Goal: Task Accomplishment & Management: Use online tool/utility

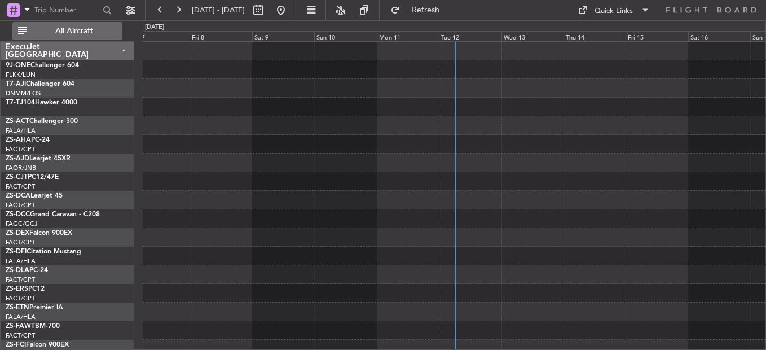
click at [445, 37] on div "Tue 12" at bounding box center [470, 36] width 62 height 10
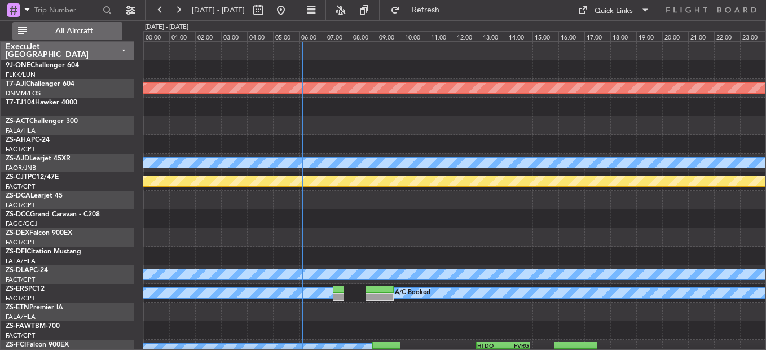
click at [83, 34] on span "All Aircraft" at bounding box center [74, 31] width 90 height 8
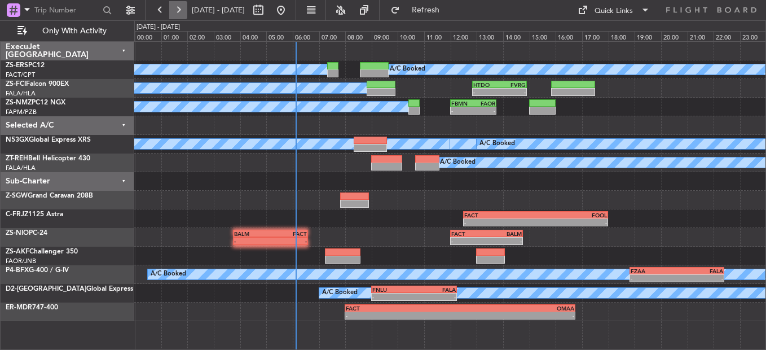
click at [180, 11] on button at bounding box center [178, 10] width 18 height 18
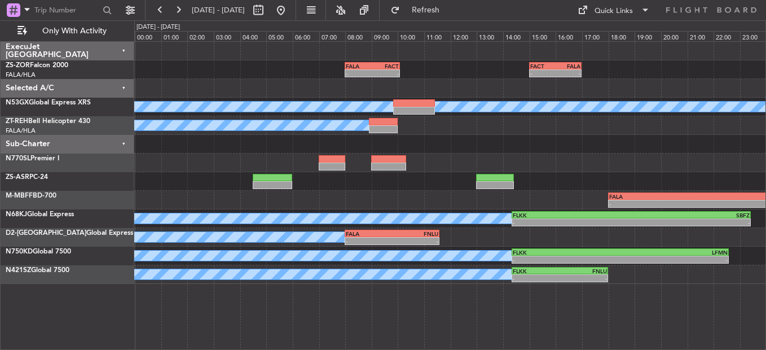
click at [187, 8] on span "[DATE] - [DATE]" at bounding box center [218, 10] width 62 height 18
click at [182, 8] on button at bounding box center [178, 10] width 18 height 18
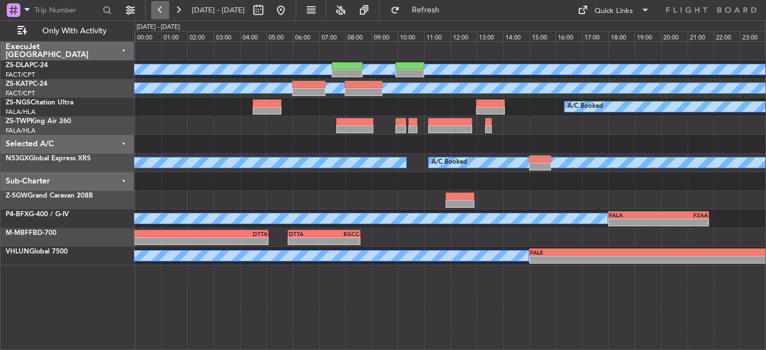
click at [160, 12] on button at bounding box center [160, 10] width 18 height 18
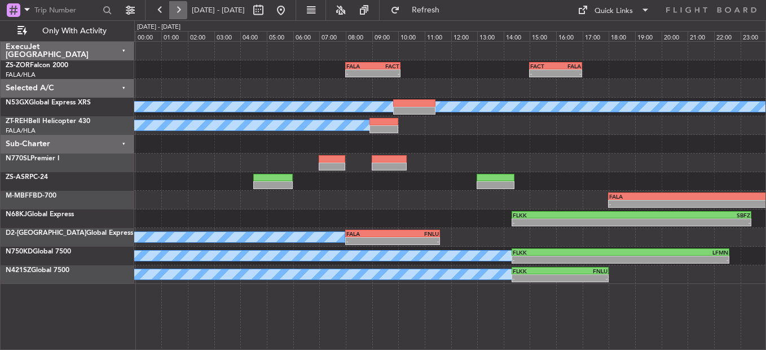
click at [178, 11] on button at bounding box center [178, 10] width 18 height 18
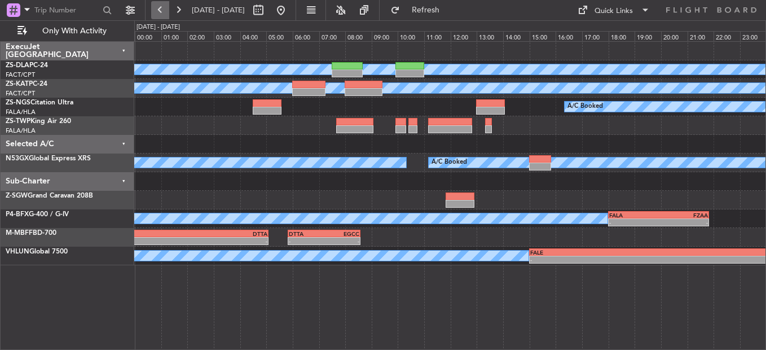
click at [165, 11] on button at bounding box center [160, 10] width 18 height 18
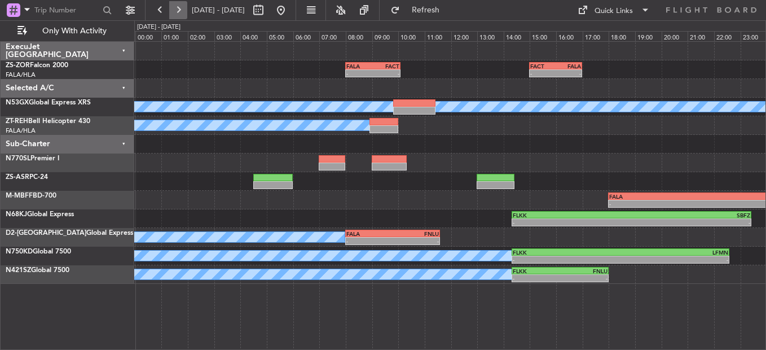
click at [172, 11] on button at bounding box center [178, 10] width 18 height 18
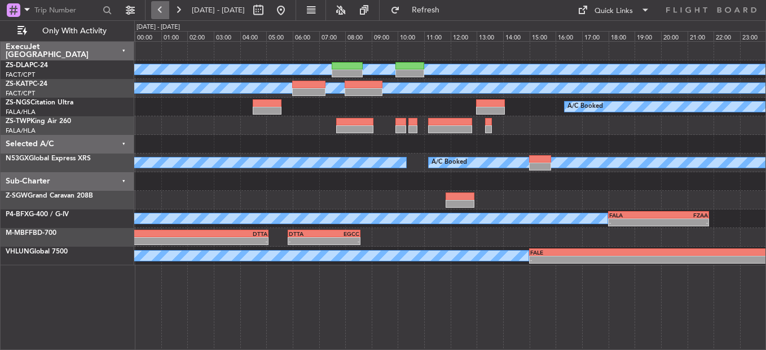
click at [165, 7] on button at bounding box center [160, 10] width 18 height 18
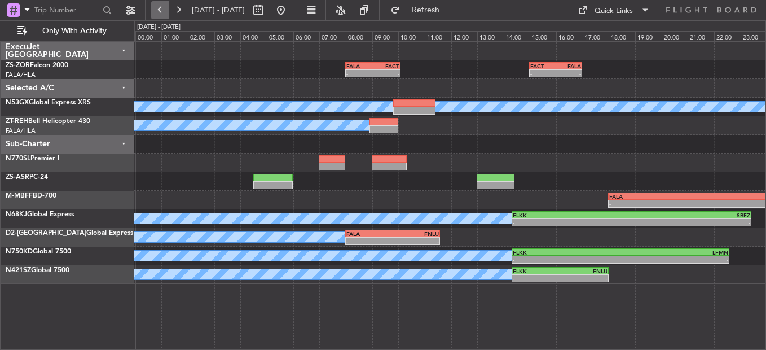
click at [160, 8] on button at bounding box center [160, 10] width 18 height 18
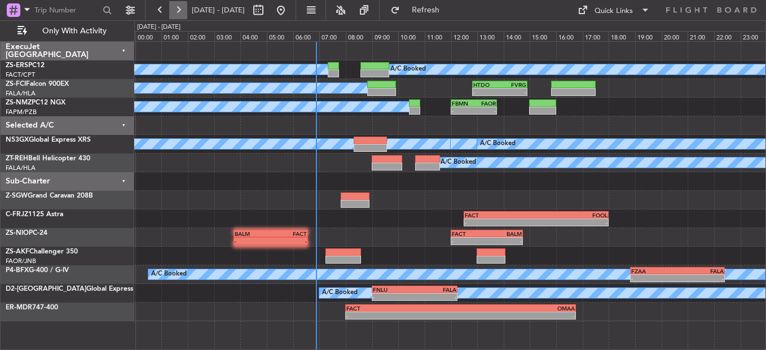
click at [178, 9] on button at bounding box center [178, 10] width 18 height 18
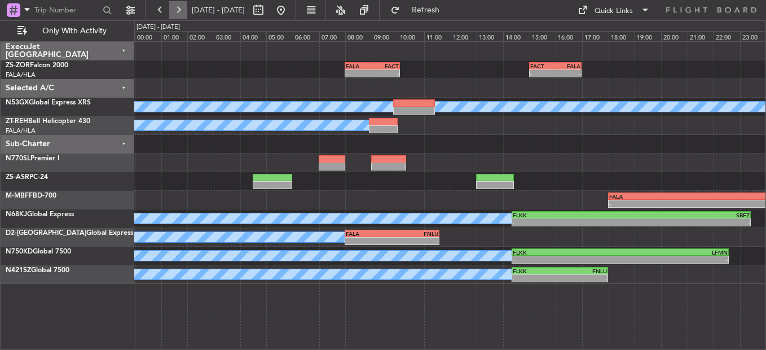
click at [175, 11] on button at bounding box center [178, 10] width 18 height 18
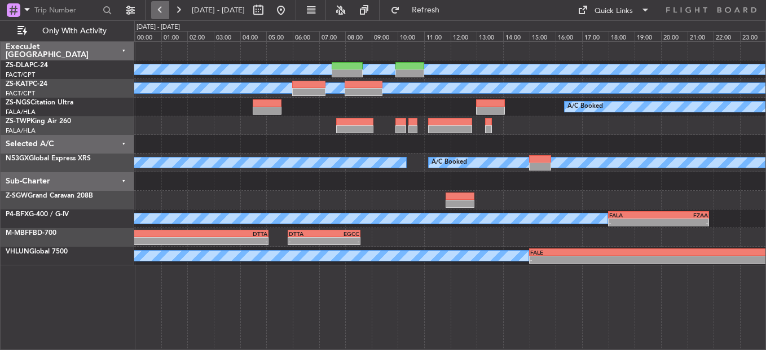
click at [167, 11] on button at bounding box center [160, 10] width 18 height 18
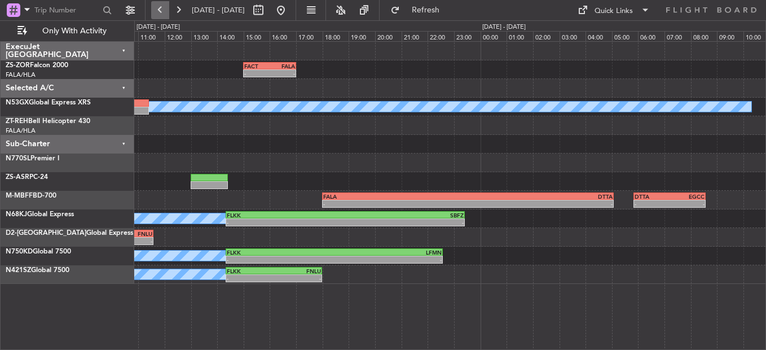
click at [167, 10] on button at bounding box center [160, 10] width 18 height 18
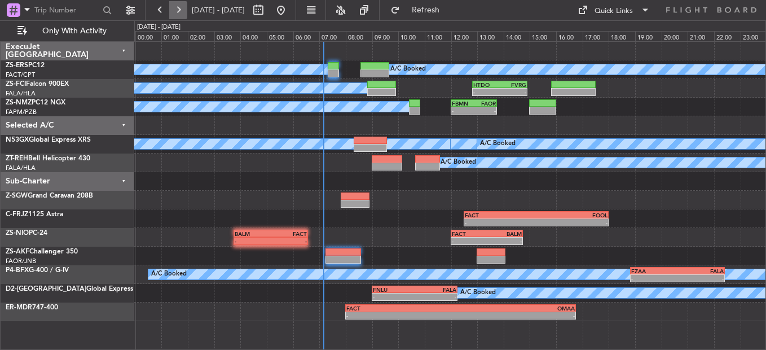
click at [181, 11] on button at bounding box center [178, 10] width 18 height 18
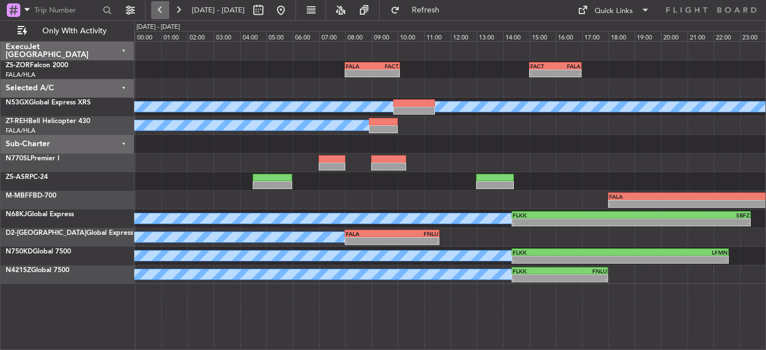
click at [163, 8] on button at bounding box center [160, 10] width 18 height 18
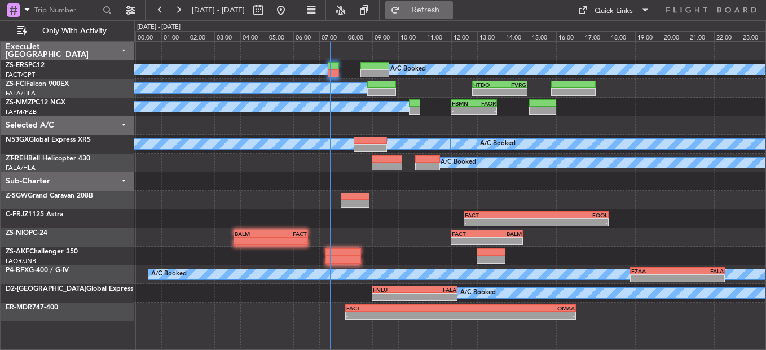
click at [434, 8] on button "Refresh" at bounding box center [419, 10] width 68 height 18
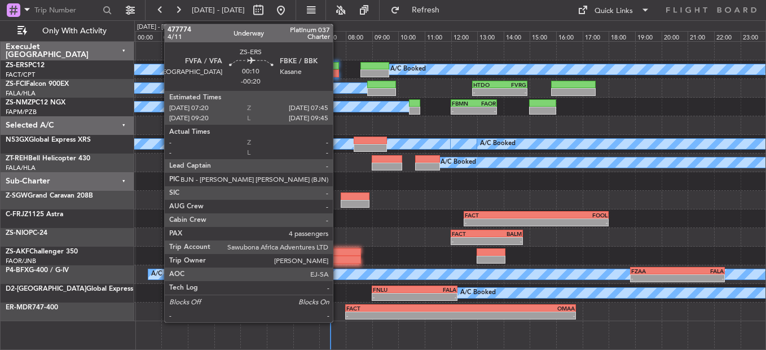
click at [338, 70] on div at bounding box center [333, 73] width 11 height 8
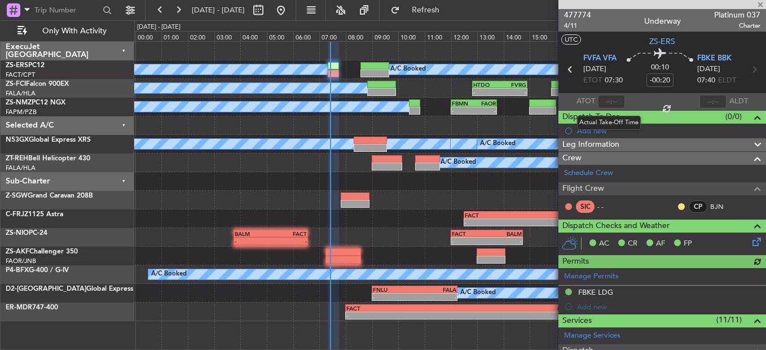
click at [605, 99] on div at bounding box center [611, 102] width 27 height 14
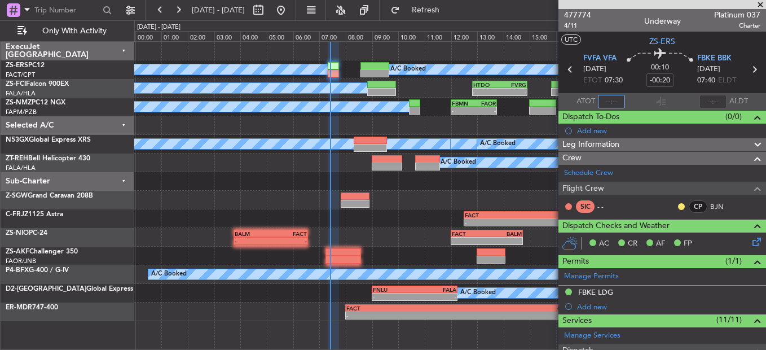
click at [607, 102] on input "text" at bounding box center [611, 102] width 27 height 14
type input "07:12"
click at [678, 208] on button at bounding box center [681, 206] width 7 height 7
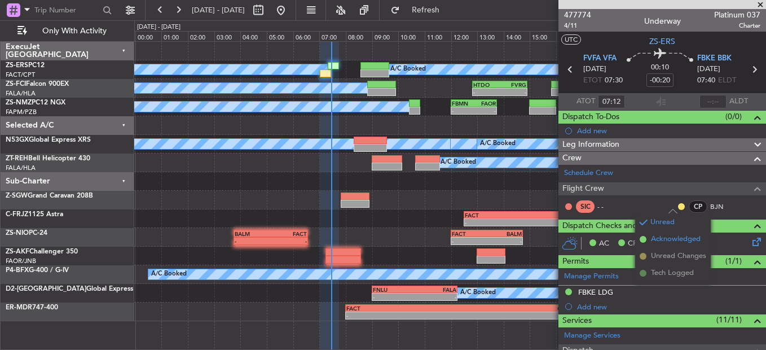
click at [653, 239] on span "Acknowledged" at bounding box center [676, 238] width 50 height 11
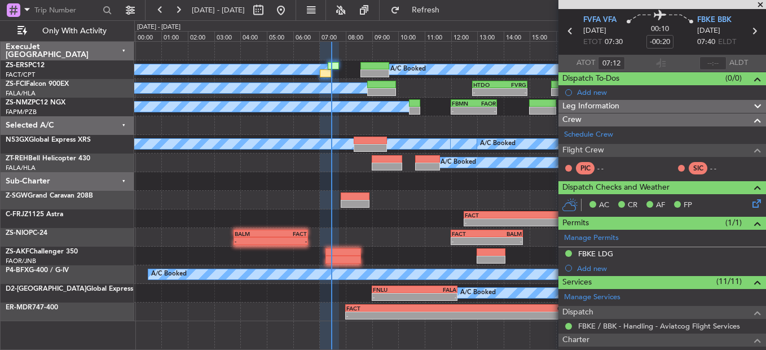
scroll to position [56, 0]
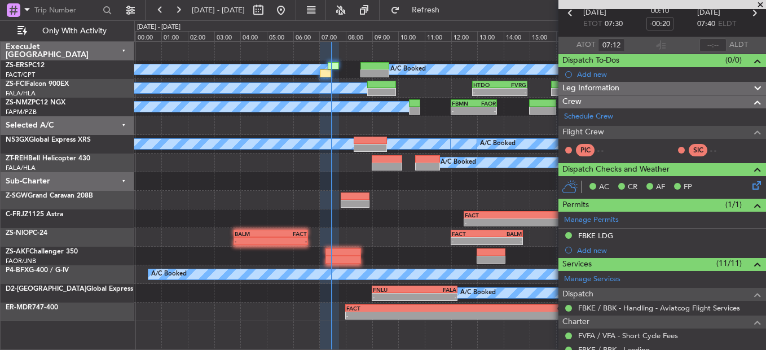
click at [762, 3] on span at bounding box center [759, 5] width 11 height 10
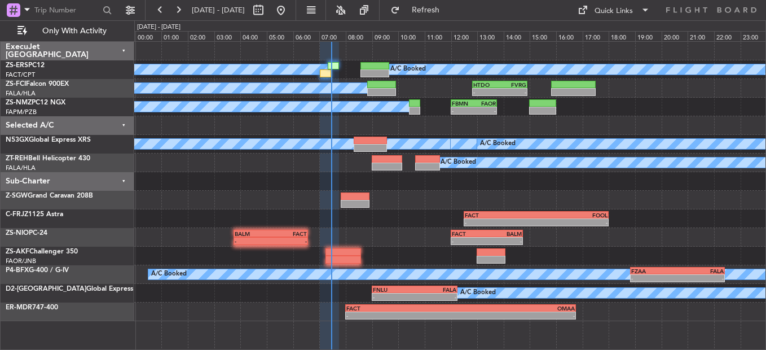
type input "0"
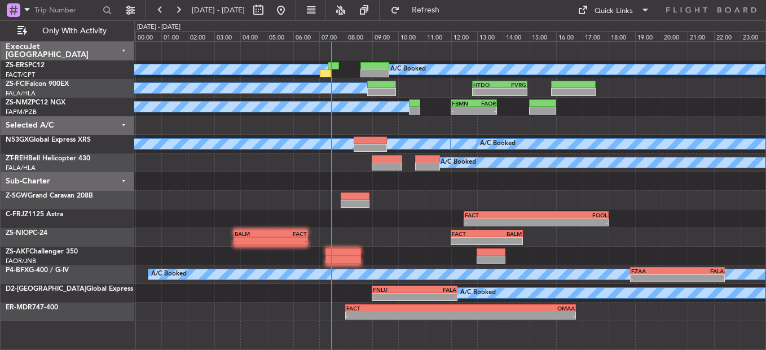
scroll to position [0, 0]
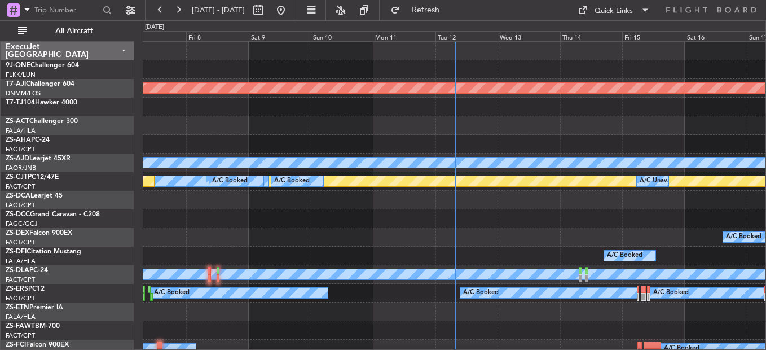
click at [452, 37] on div "Tue 12" at bounding box center [466, 36] width 62 height 10
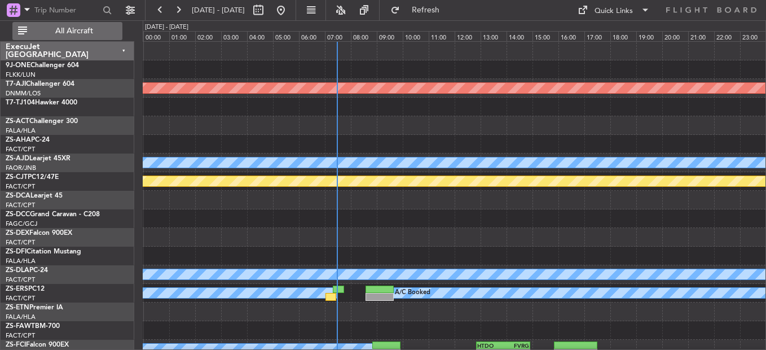
click at [83, 36] on button "All Aircraft" at bounding box center [67, 31] width 110 height 18
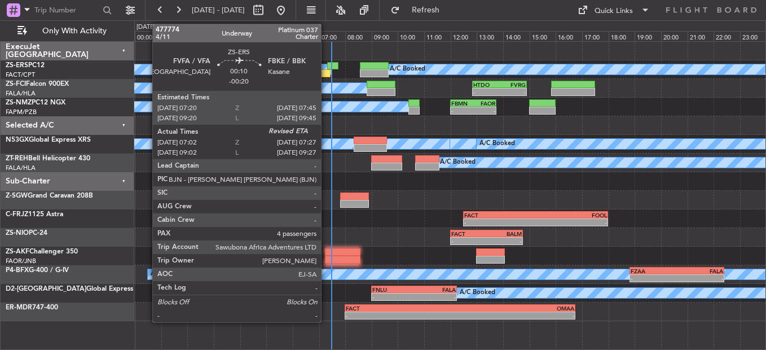
click at [326, 70] on div at bounding box center [324, 73] width 11 height 8
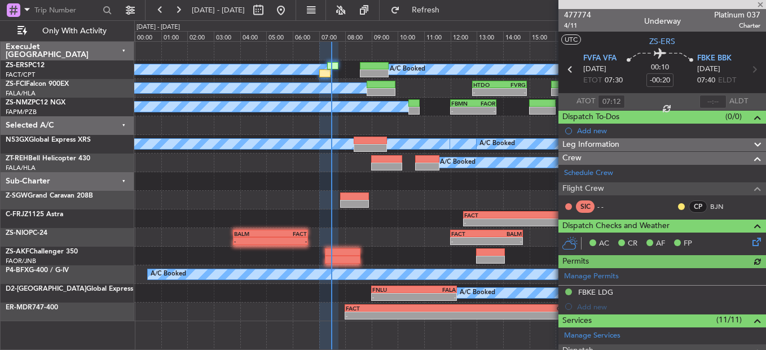
click at [677, 203] on div at bounding box center [681, 206] width 9 height 9
click at [678, 203] on button at bounding box center [681, 206] width 7 height 7
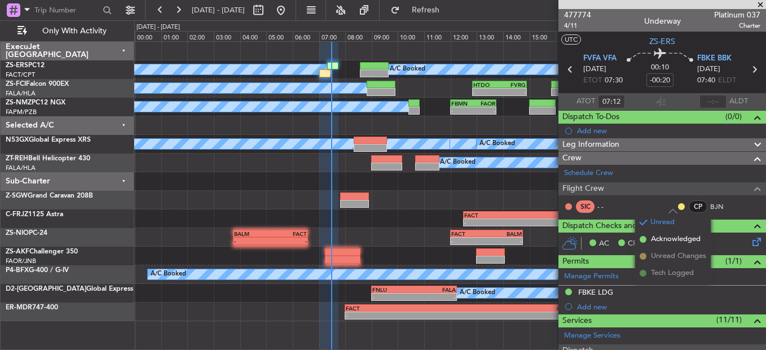
click at [668, 239] on span "Acknowledged" at bounding box center [676, 238] width 50 height 11
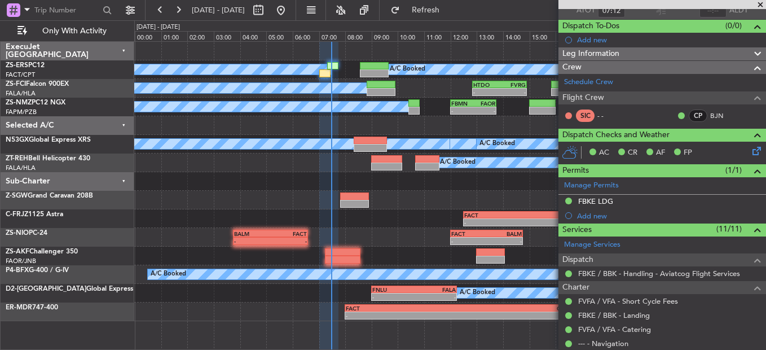
scroll to position [27, 0]
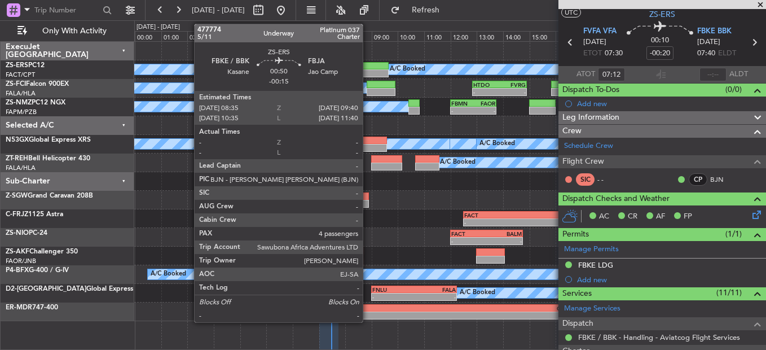
click at [366, 65] on div at bounding box center [374, 66] width 29 height 8
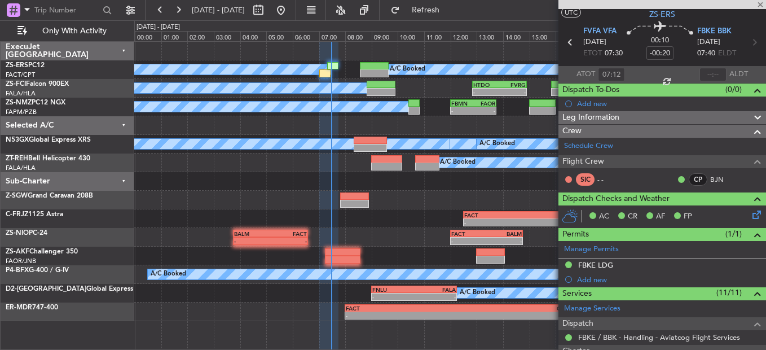
type input "-00:15"
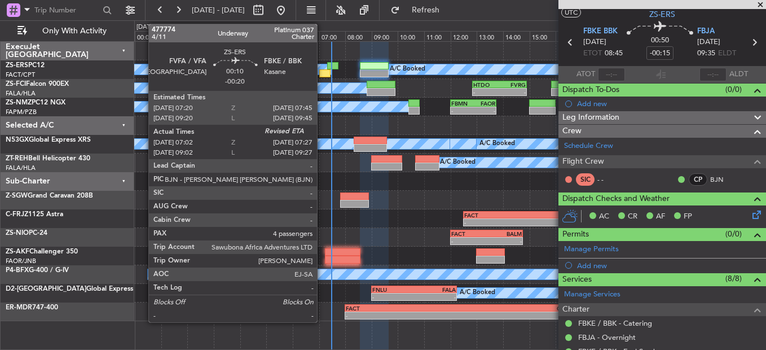
click at [322, 74] on div at bounding box center [324, 73] width 11 height 8
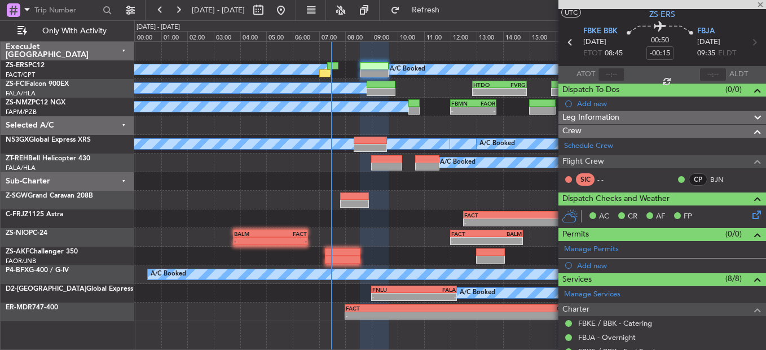
type input "-00:20"
type input "07:12"
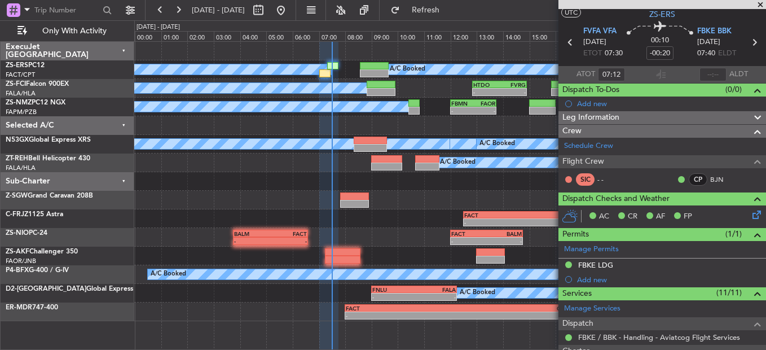
drag, startPoint x: 757, startPoint y: 4, endPoint x: 754, endPoint y: 9, distance: 6.1
click at [758, 4] on span at bounding box center [759, 5] width 11 height 10
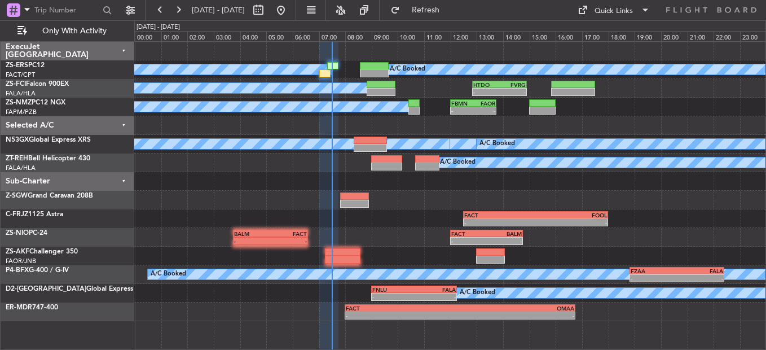
type input "0"
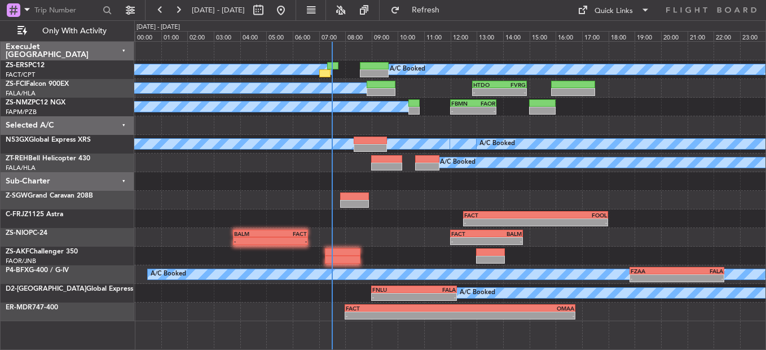
scroll to position [0, 0]
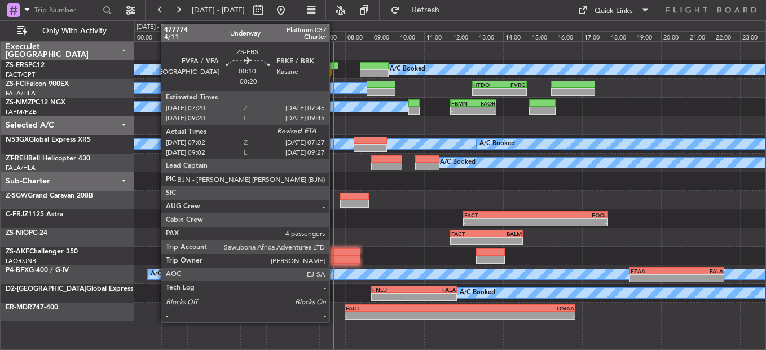
click at [334, 66] on div at bounding box center [332, 66] width 11 height 8
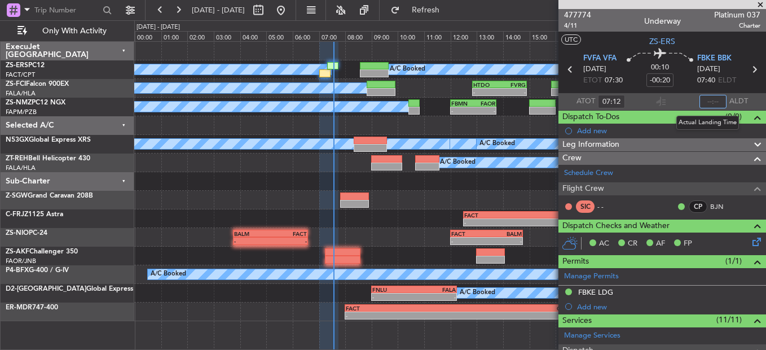
click at [714, 103] on input "text" at bounding box center [712, 102] width 27 height 14
type input "07:34"
type input "09:12"
type input "09:34"
type input "07:12"
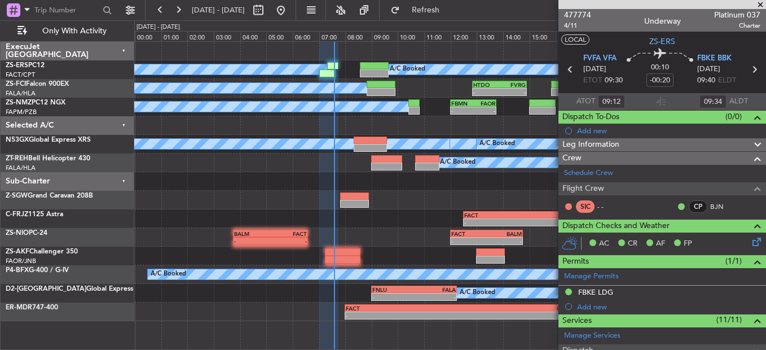
type input "07:34"
click at [695, 39] on section "UTC ZS-ERS" at bounding box center [661, 40] width 207 height 17
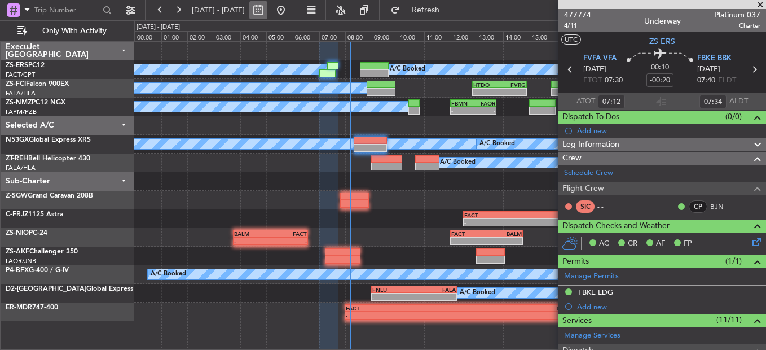
click at [267, 8] on button at bounding box center [258, 10] width 18 height 18
select select "8"
select select "2025"
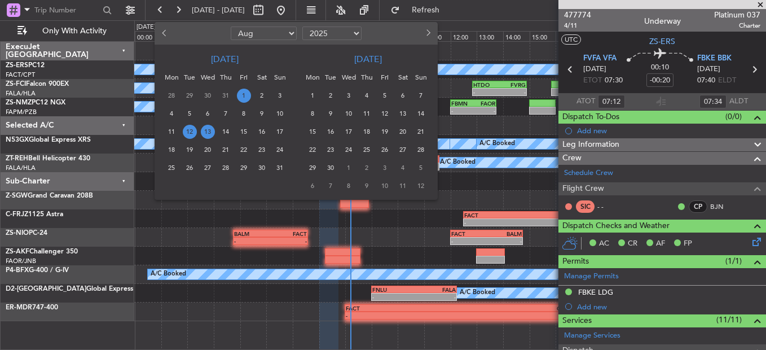
click at [237, 96] on span "1" at bounding box center [244, 96] width 14 height 14
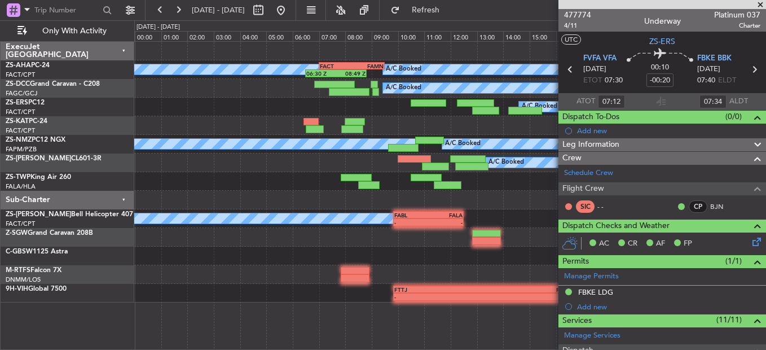
click at [757, 2] on span at bounding box center [759, 5] width 11 height 10
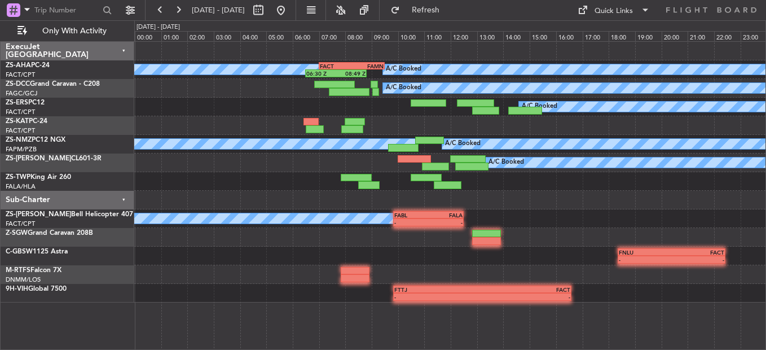
type input "0"
click at [290, 15] on button at bounding box center [281, 10] width 18 height 18
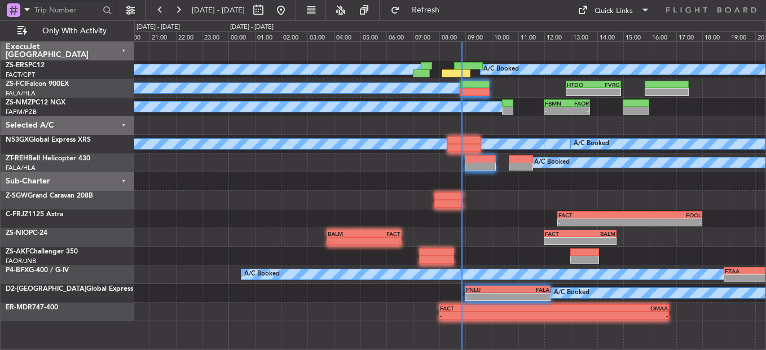
click at [67, 12] on input "text" at bounding box center [66, 10] width 65 height 17
click at [56, 11] on input "text" at bounding box center [66, 10] width 65 height 17
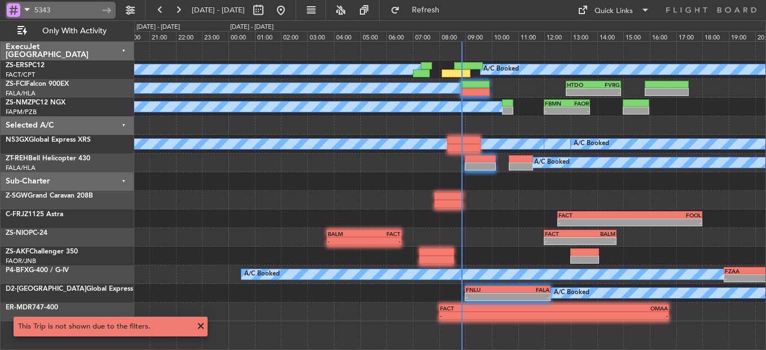
drag, startPoint x: 32, startPoint y: 12, endPoint x: 38, endPoint y: 12, distance: 6.2
click at [34, 12] on div "5343" at bounding box center [61, 10] width 110 height 17
click at [63, 11] on input "5343" at bounding box center [66, 10] width 65 height 17
type input "534302"
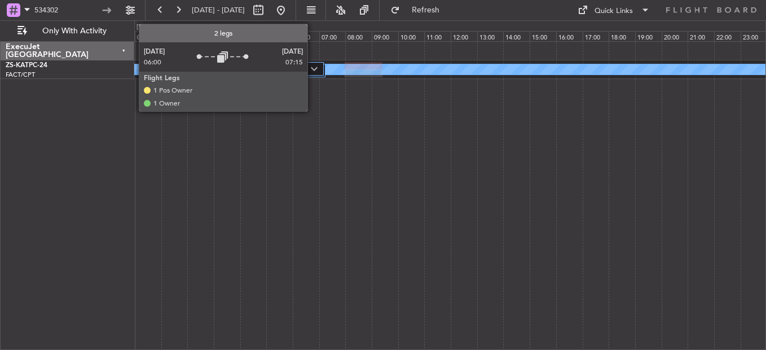
click at [315, 76] on div at bounding box center [310, 71] width 32 height 14
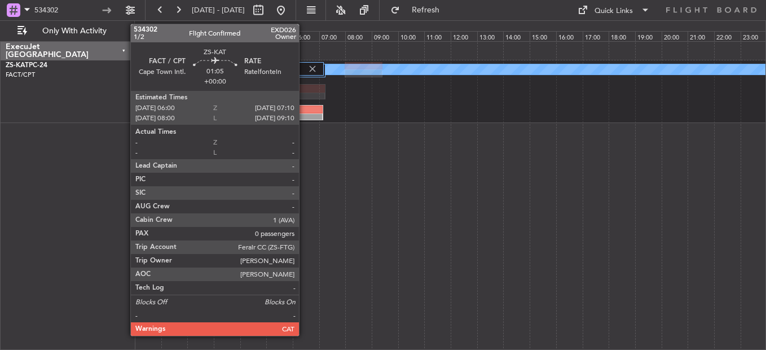
click at [304, 112] on div at bounding box center [308, 109] width 30 height 8
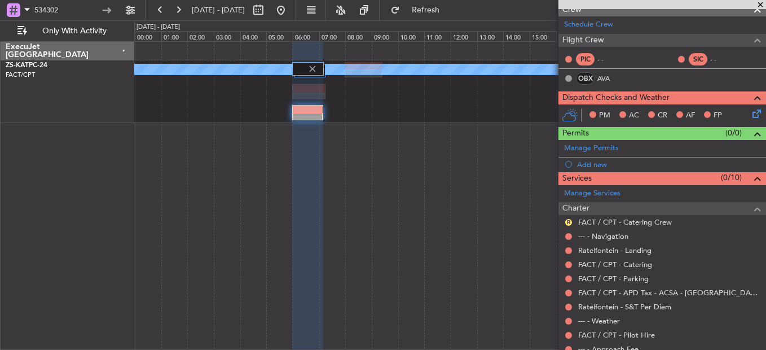
scroll to position [186, 0]
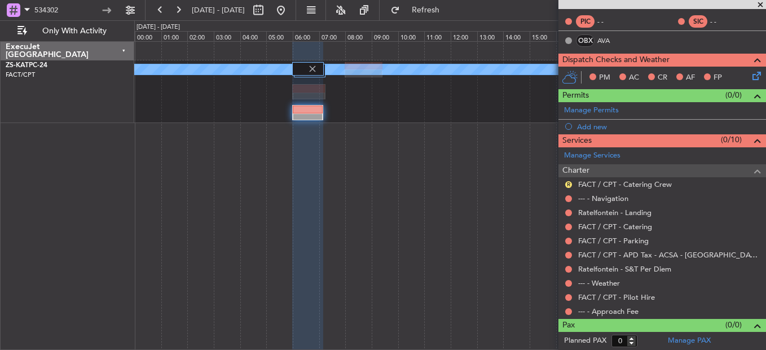
click at [763, 3] on span at bounding box center [759, 5] width 11 height 10
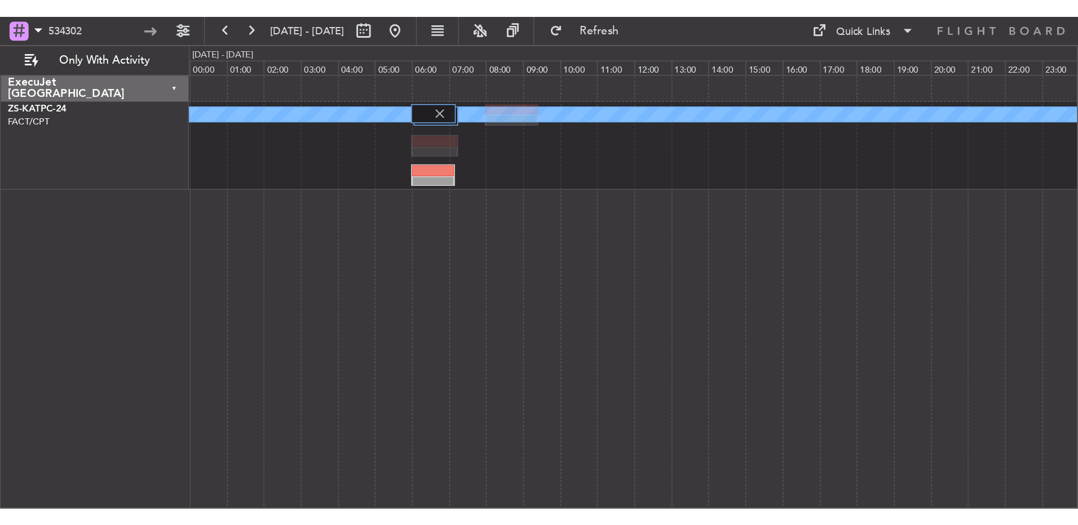
scroll to position [0, 0]
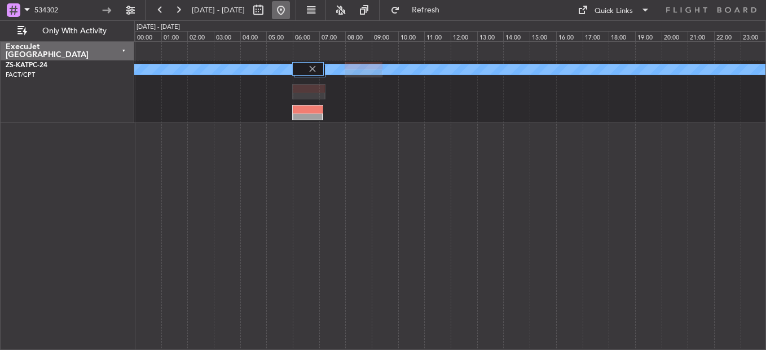
click at [290, 14] on button at bounding box center [281, 10] width 18 height 18
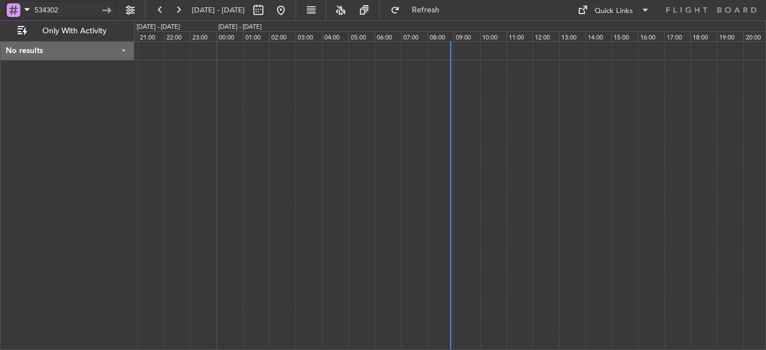
drag, startPoint x: 78, startPoint y: 14, endPoint x: -43, endPoint y: 28, distance: 122.0
click at [0, 28] on html "534302 [DATE] - [DATE] Refresh Quick Links Only With Activity No results 0 0 20…" at bounding box center [383, 175] width 766 height 350
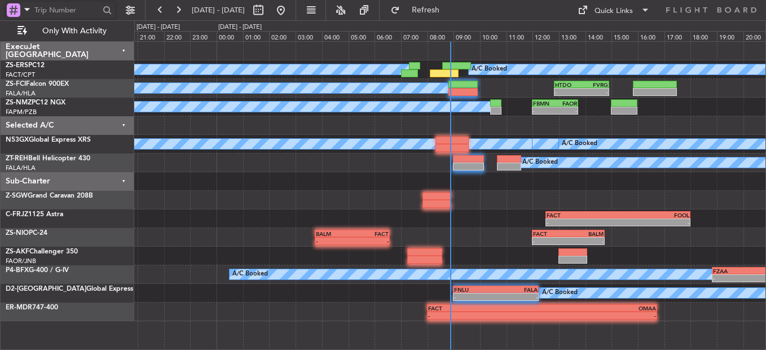
click at [524, 88] on div "A/C Booked - - HTDO 12:50 Z FVRG 14:55 Z" at bounding box center [449, 88] width 631 height 19
click at [478, 117] on div at bounding box center [449, 125] width 631 height 19
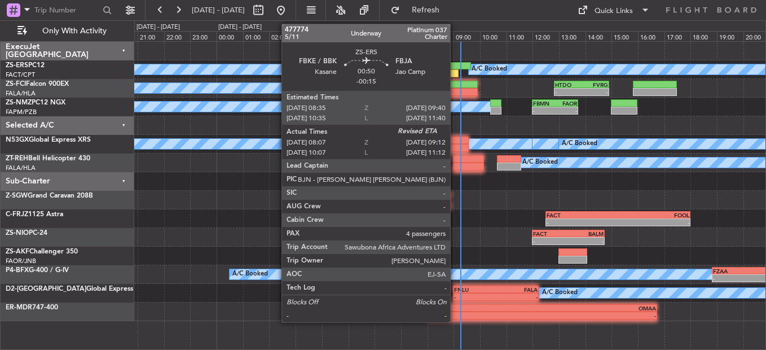
click at [455, 65] on div at bounding box center [456, 66] width 29 height 8
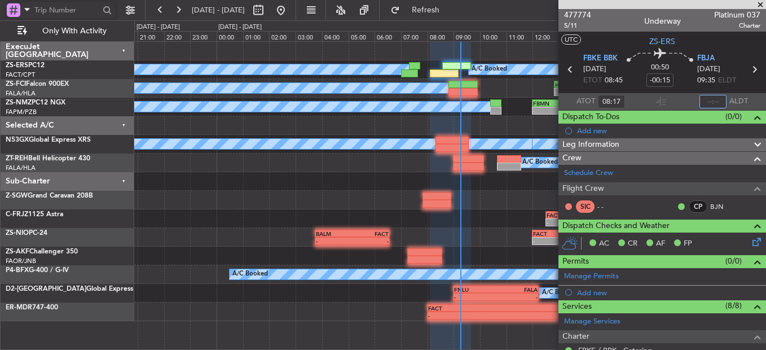
click at [707, 98] on input "text" at bounding box center [712, 102] width 27 height 14
type input "09:15"
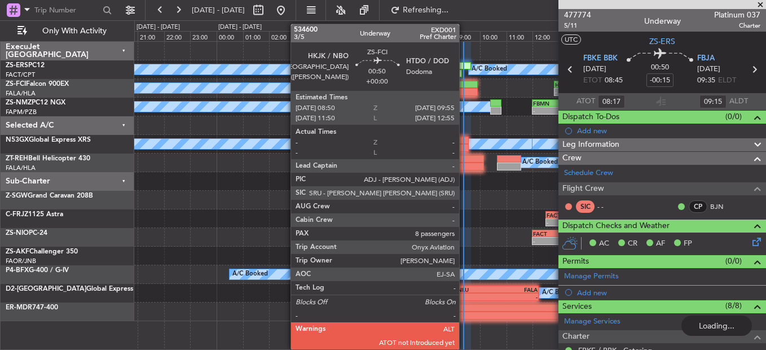
click at [464, 87] on div at bounding box center [462, 85] width 29 height 8
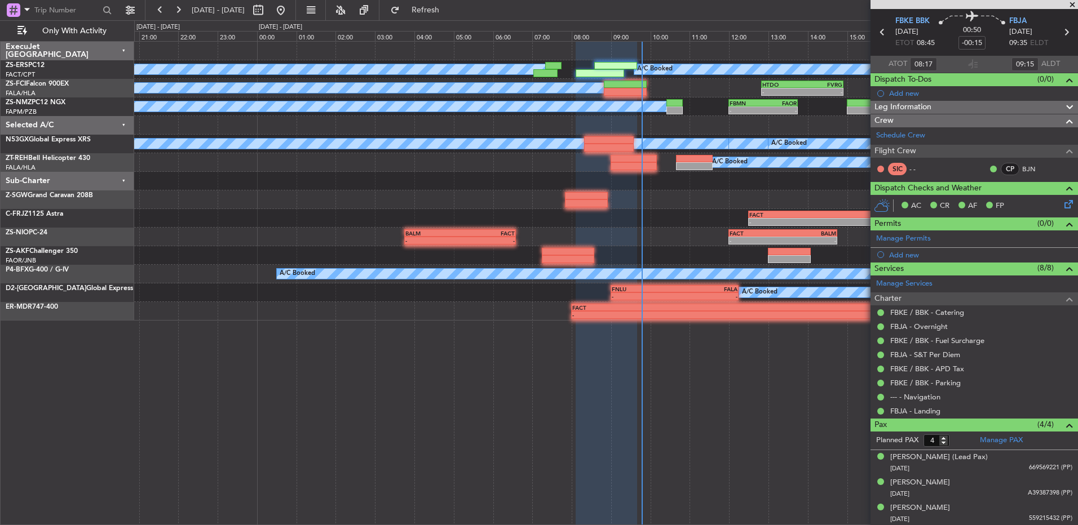
scroll to position [63, 0]
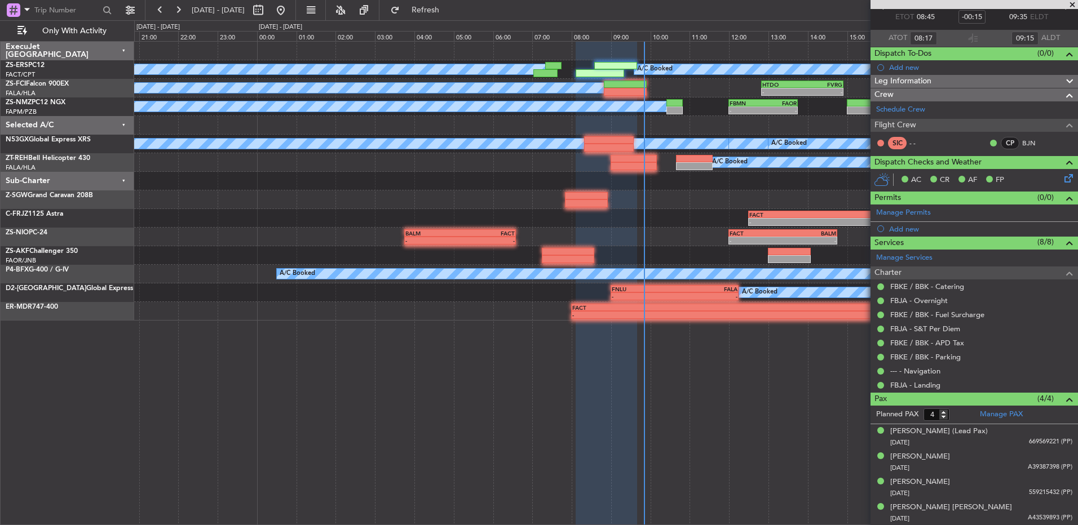
click at [765, 5] on span at bounding box center [1072, 5] width 11 height 10
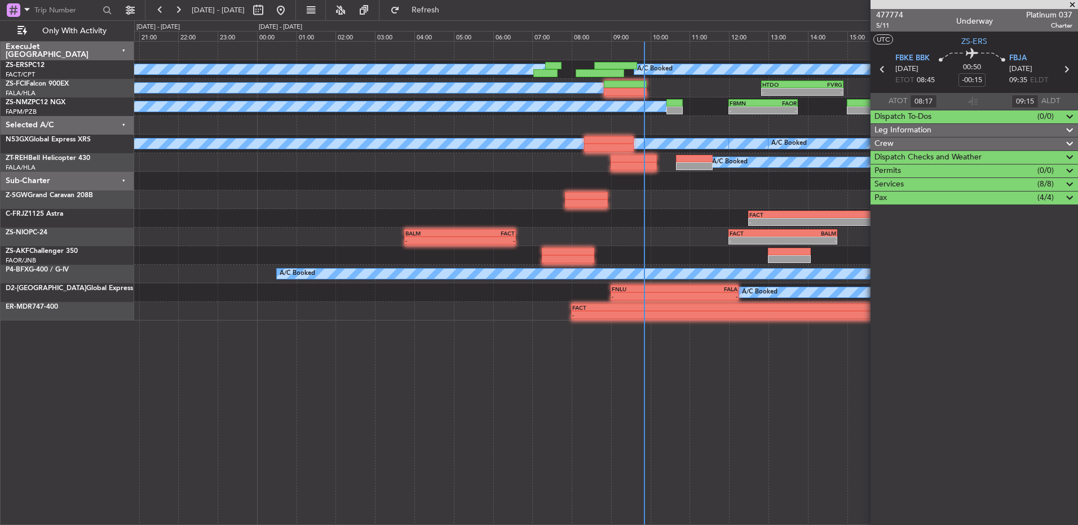
scroll to position [0, 0]
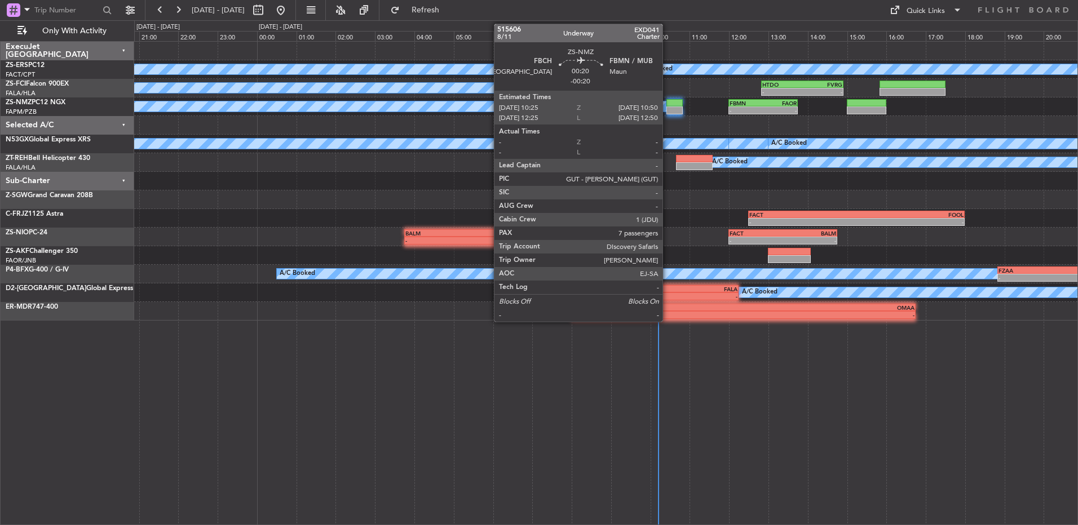
click at [668, 107] on div at bounding box center [674, 111] width 17 height 8
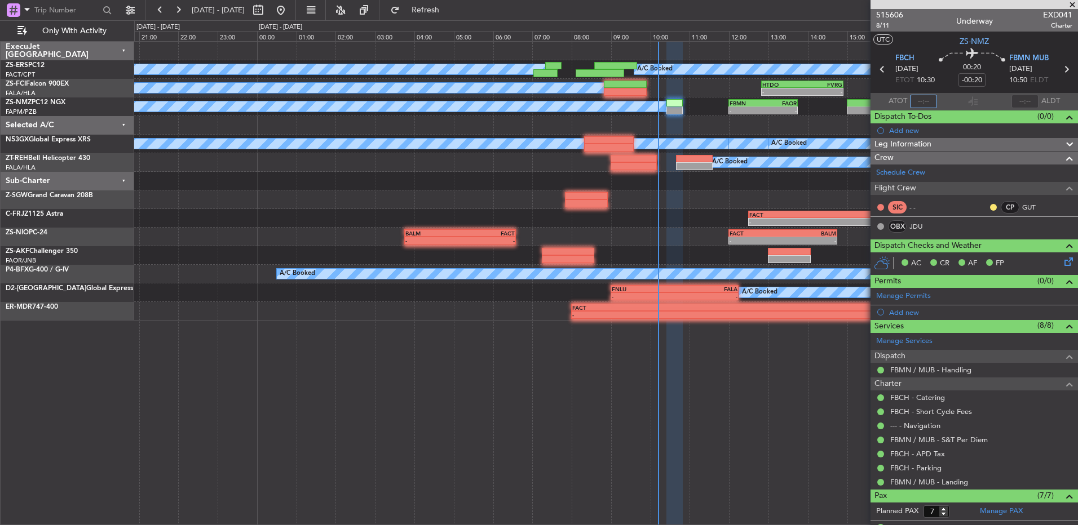
click at [765, 101] on input "text" at bounding box center [923, 102] width 27 height 14
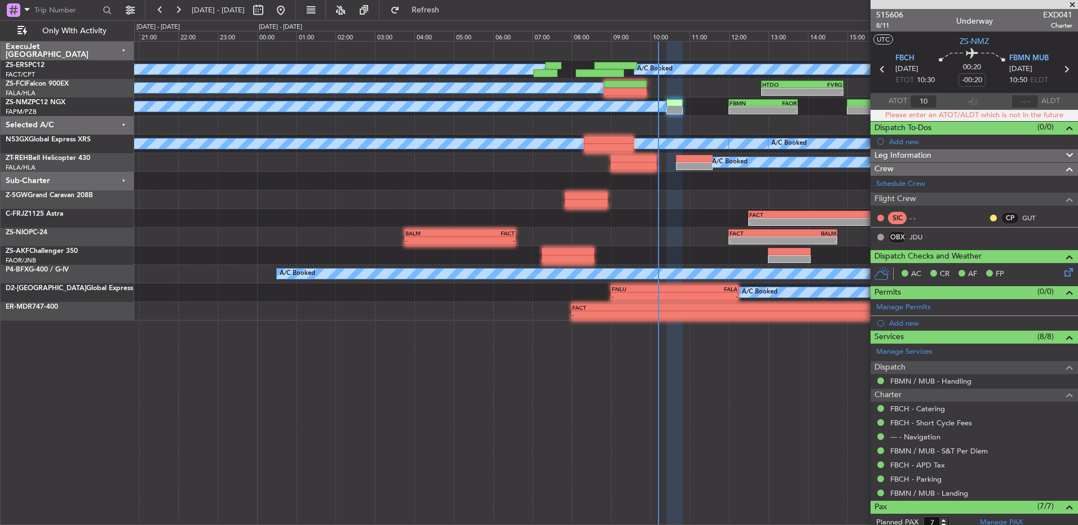
type input "1"
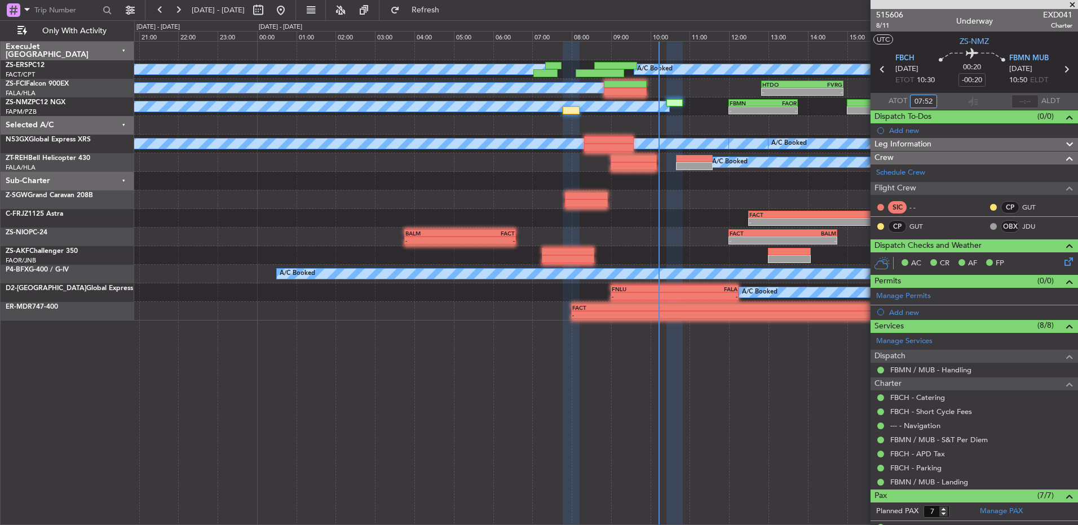
click at [765, 101] on input "07:52" at bounding box center [923, 102] width 27 height 14
click at [765, 100] on input "07:52" at bounding box center [923, 102] width 27 height 14
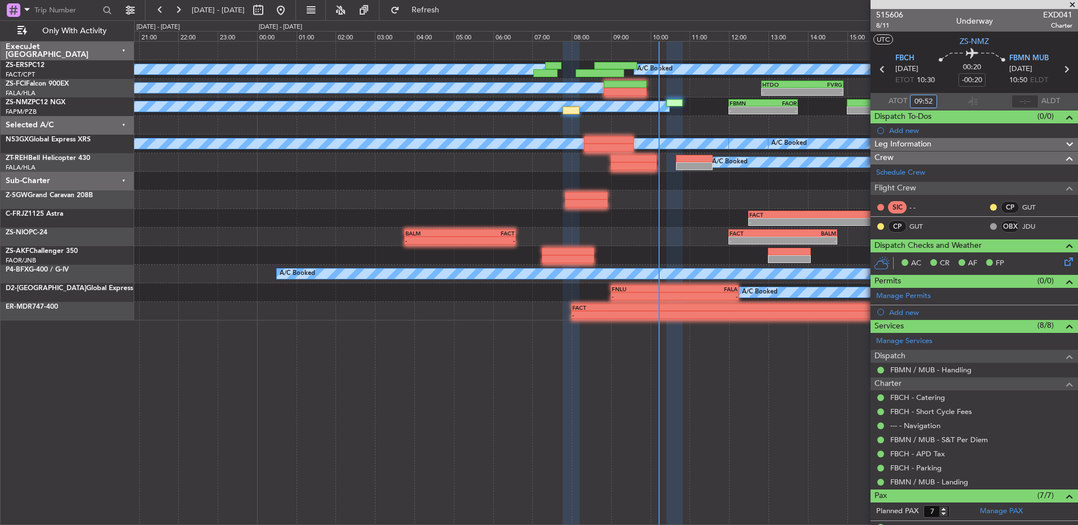
type input "09:52"
click at [765, 104] on section "ATOT 09:52 ALDT" at bounding box center [973, 101] width 207 height 17
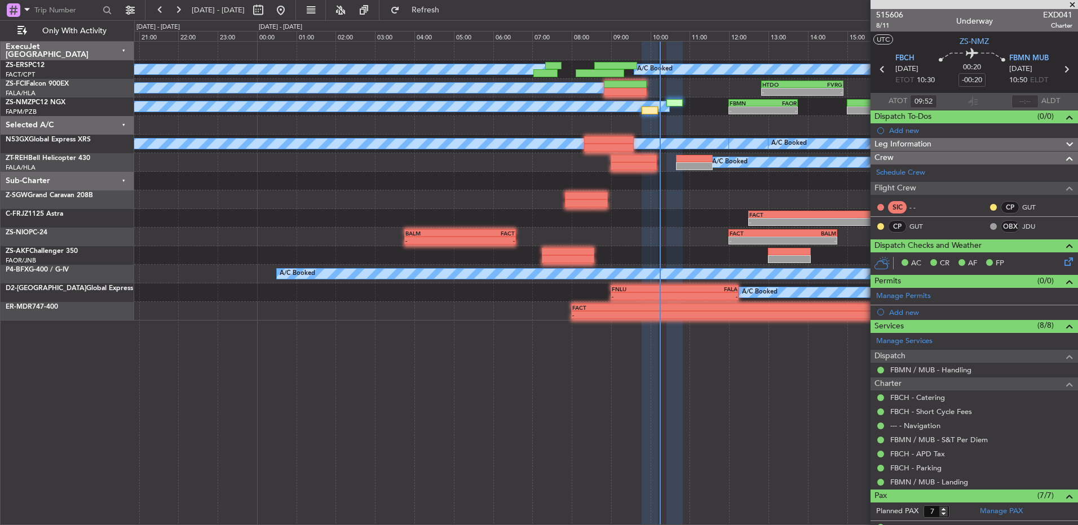
click at [765, 209] on div at bounding box center [993, 207] width 9 height 9
click at [765, 201] on div "CP GUT" at bounding box center [1018, 207] width 59 height 12
click at [765, 203] on div at bounding box center [993, 207] width 9 height 9
click at [765, 206] on button at bounding box center [993, 207] width 7 height 7
click at [765, 246] on li "Acknowledged" at bounding box center [985, 240] width 76 height 17
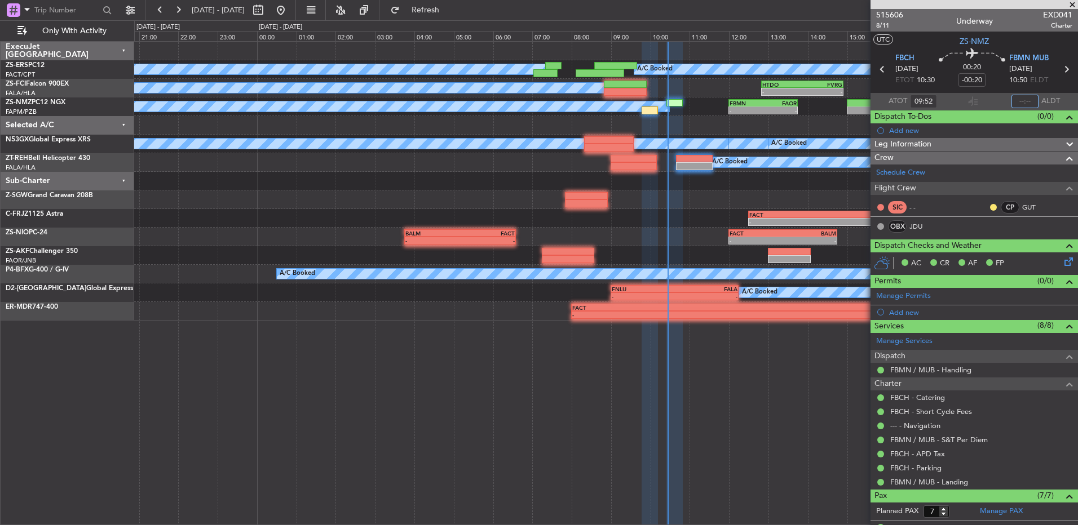
click at [765, 99] on input "text" at bounding box center [1024, 102] width 27 height 14
type input "10:23"
click at [765, 207] on button at bounding box center [993, 207] width 7 height 7
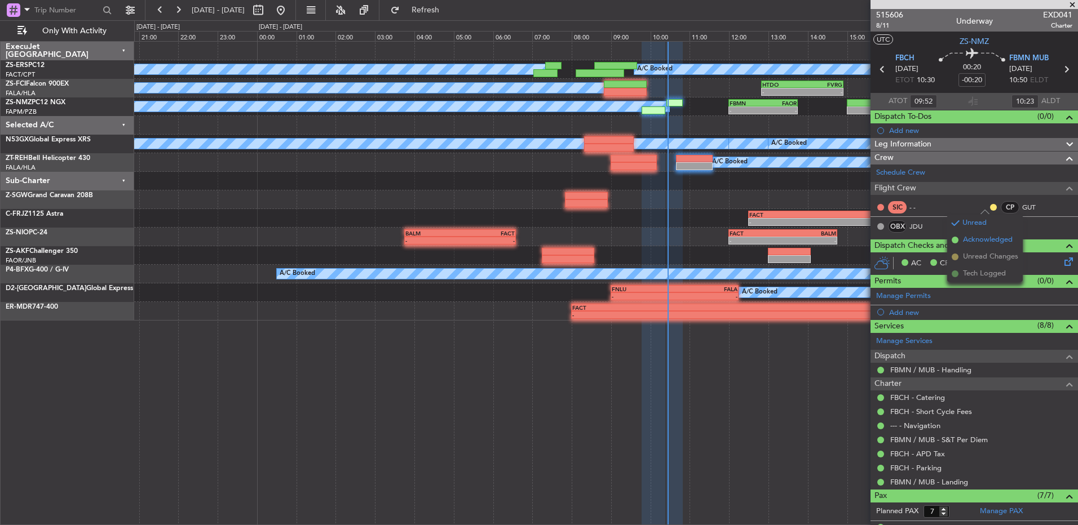
click at [765, 244] on span "Acknowledged" at bounding box center [988, 240] width 50 height 11
type input "11:52"
type input "12:23"
type input "09:52"
type input "10:23"
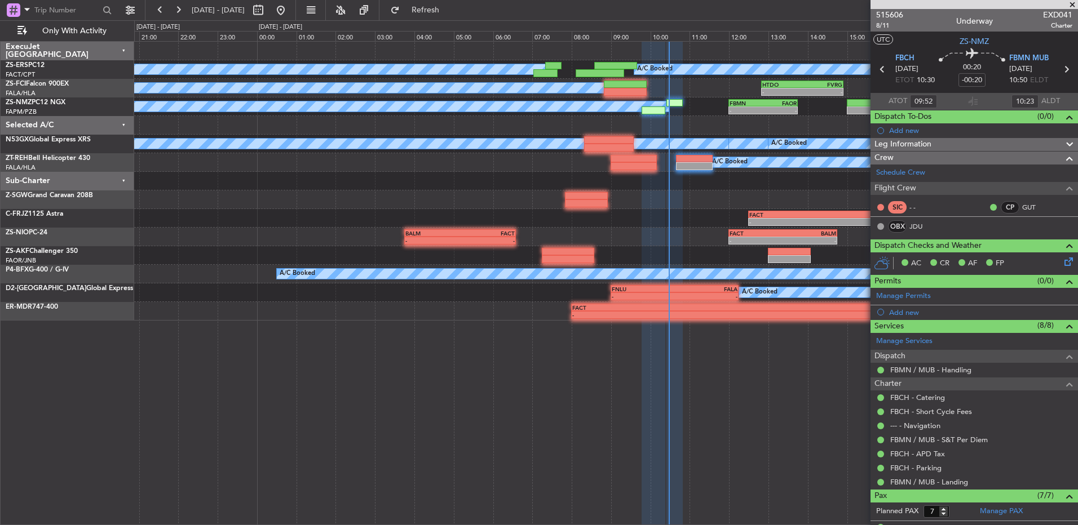
click at [765, 4] on span at bounding box center [1072, 5] width 11 height 10
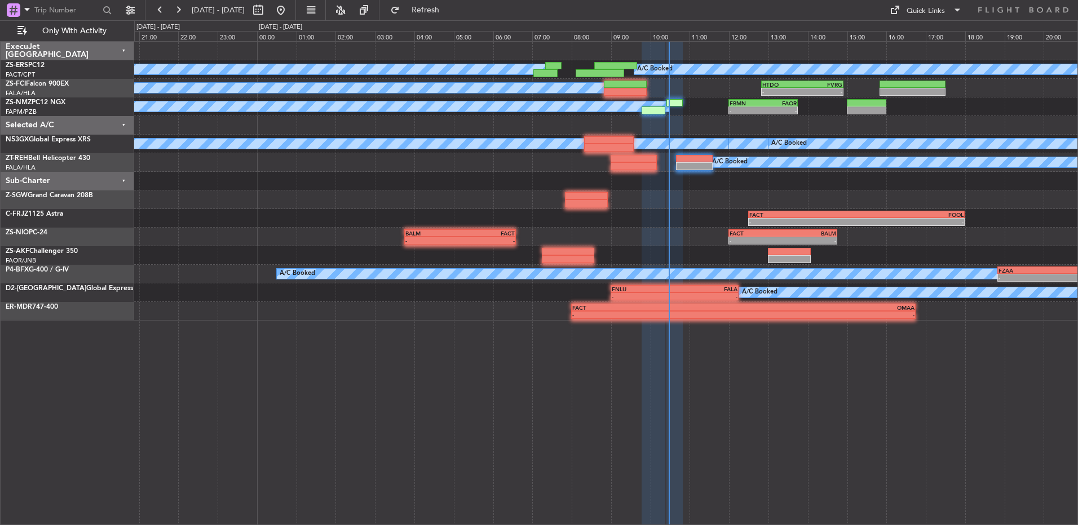
type input "0"
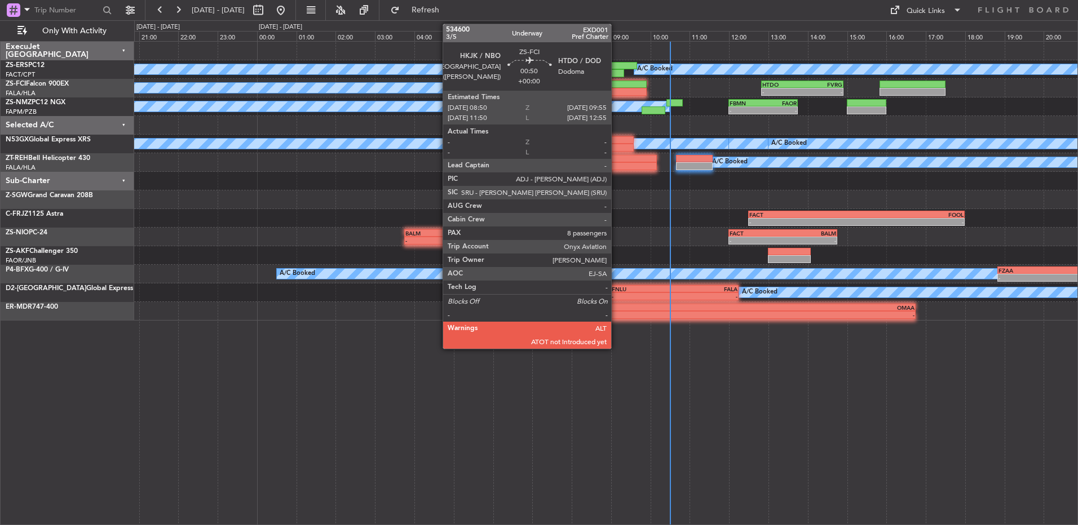
click at [616, 89] on div at bounding box center [625, 92] width 43 height 8
click at [614, 87] on div at bounding box center [625, 85] width 43 height 8
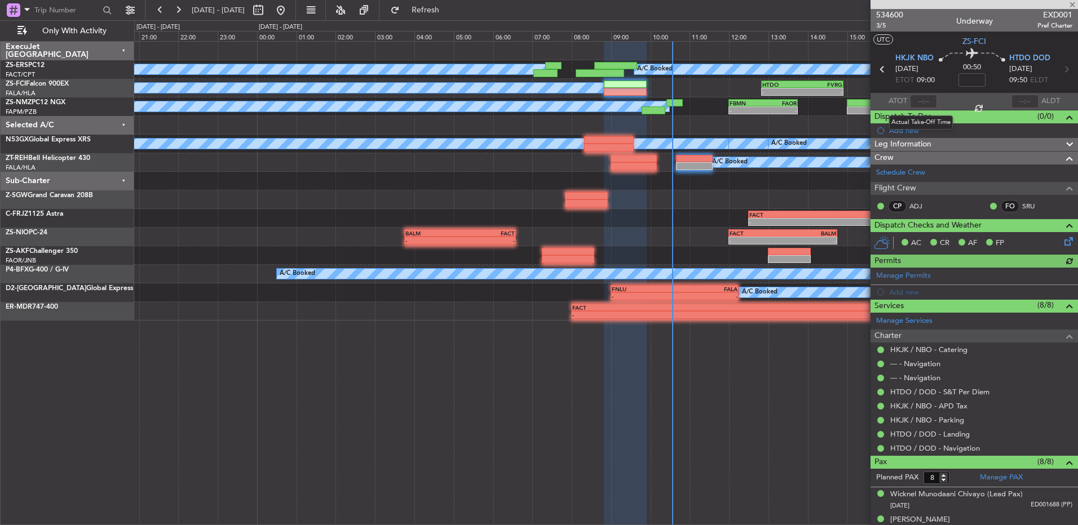
click at [765, 103] on div at bounding box center [923, 102] width 27 height 14
click at [765, 101] on div at bounding box center [923, 102] width 27 height 14
click at [765, 100] on input "text" at bounding box center [923, 102] width 27 height 14
type input "10:32"
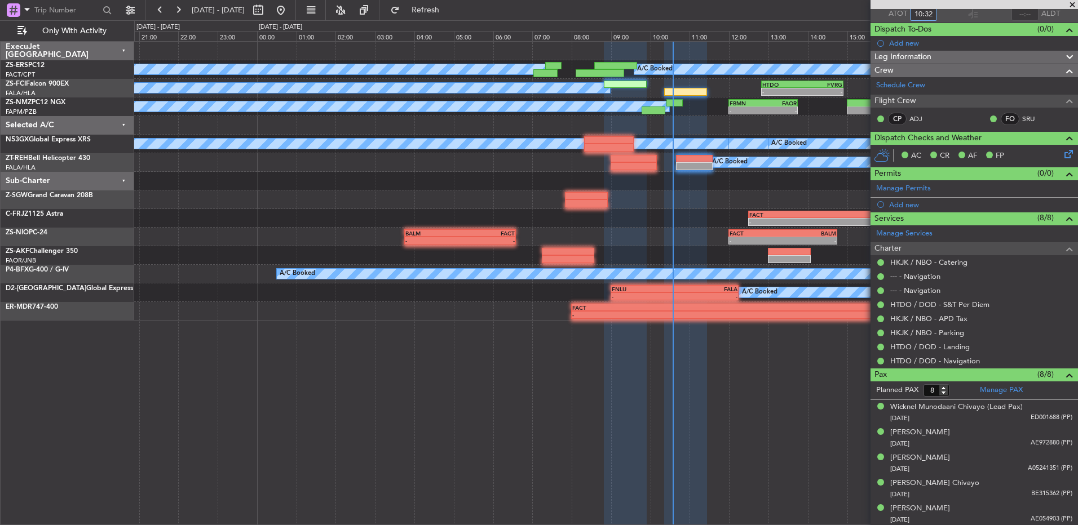
scroll to position [165, 0]
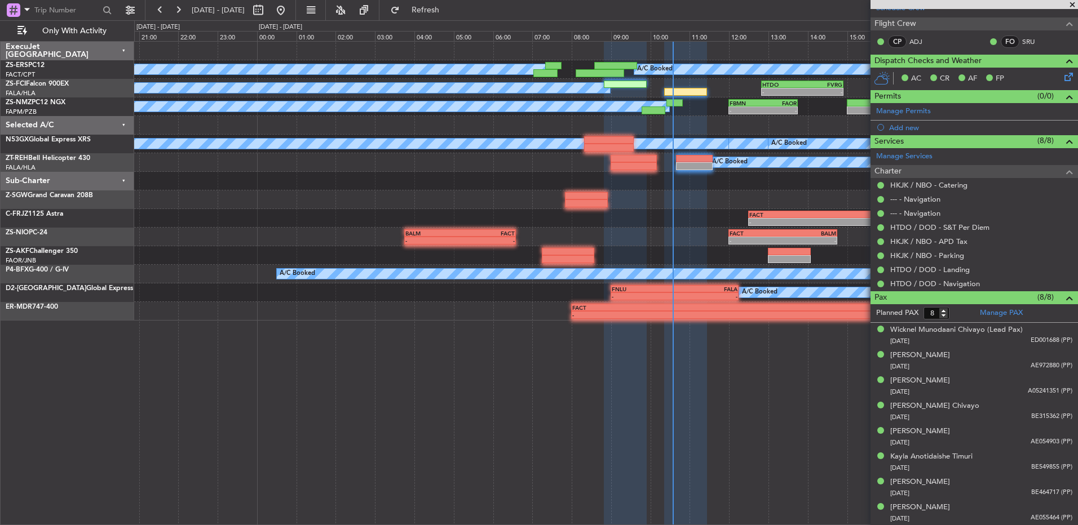
click at [765, 5] on span at bounding box center [1072, 5] width 11 height 10
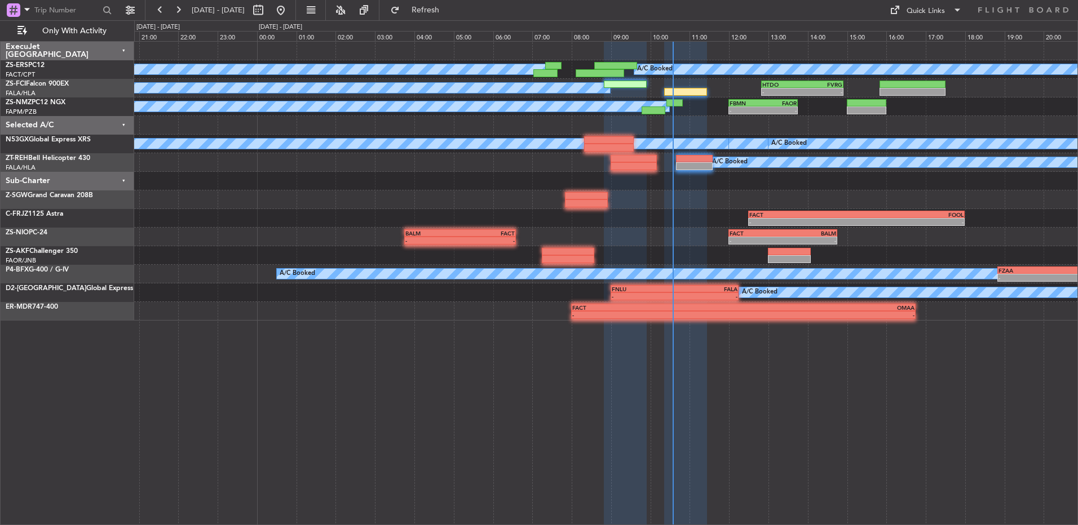
type input "0"
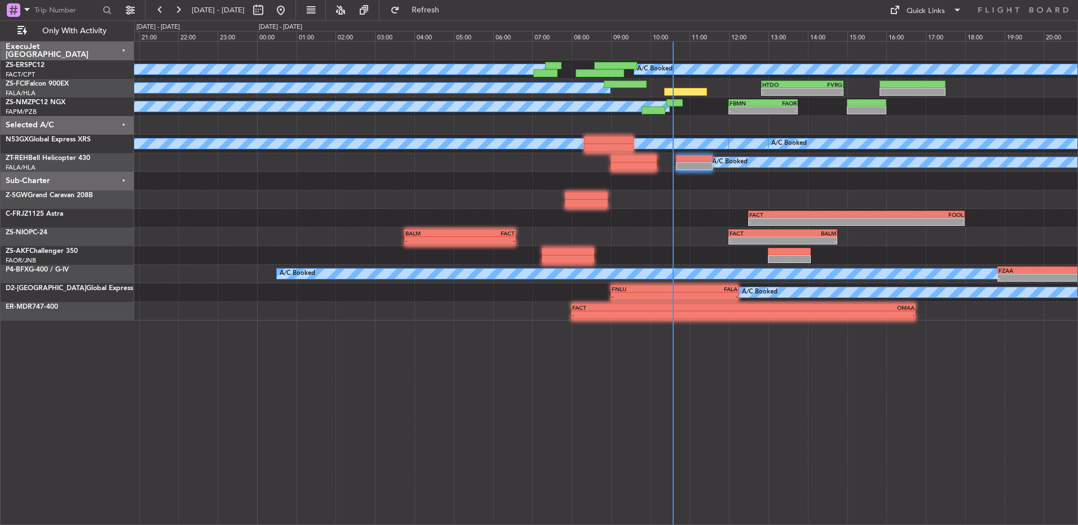
scroll to position [0, 0]
click at [290, 6] on button at bounding box center [281, 10] width 18 height 18
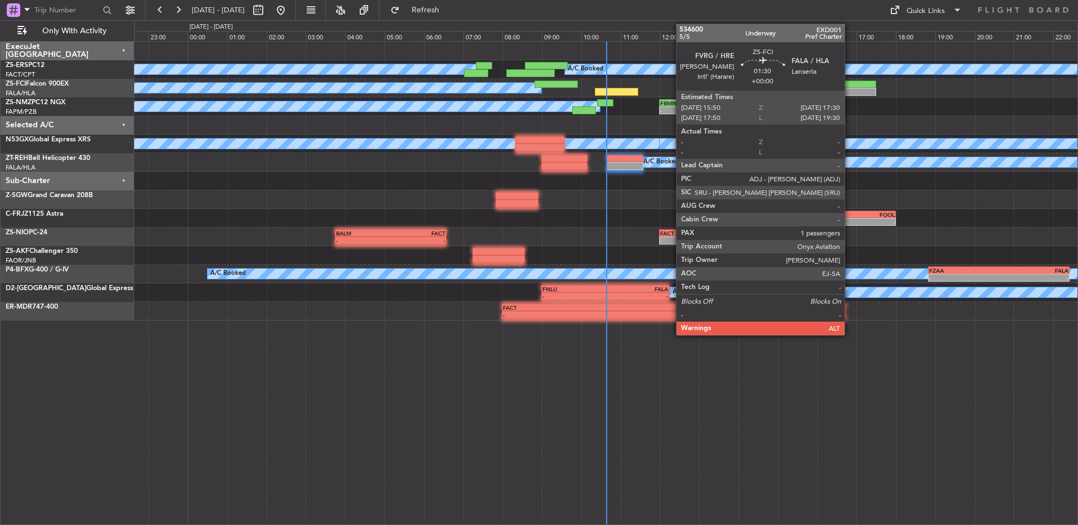
click at [765, 91] on div at bounding box center [843, 92] width 66 height 8
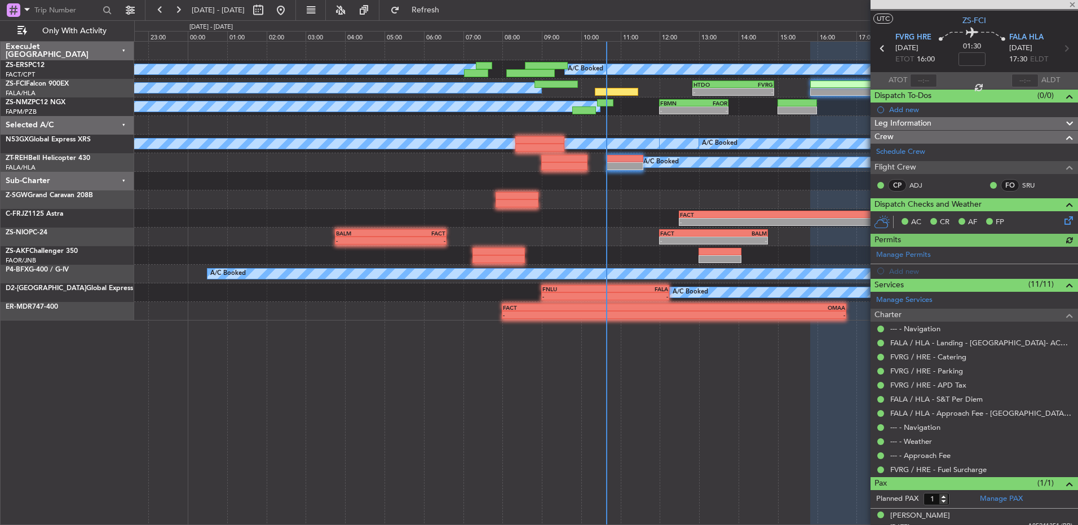
scroll to position [29, 0]
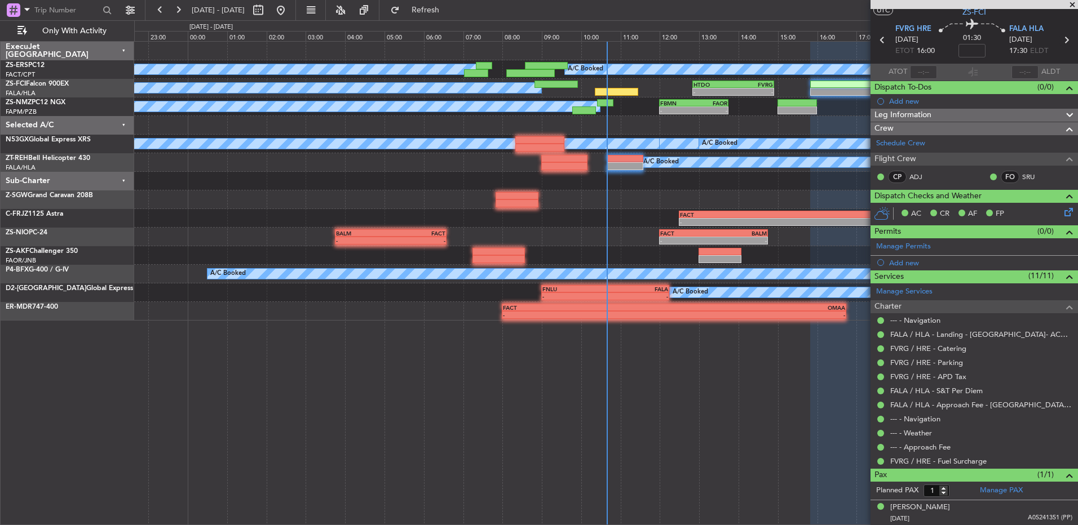
click at [765, 41] on icon at bounding box center [1066, 40] width 15 height 15
type input "0"
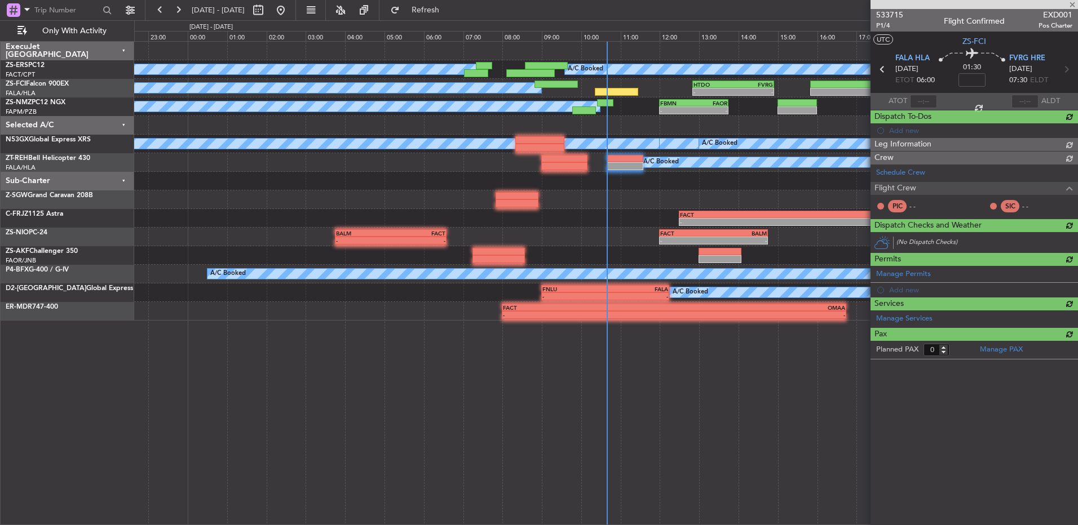
scroll to position [0, 0]
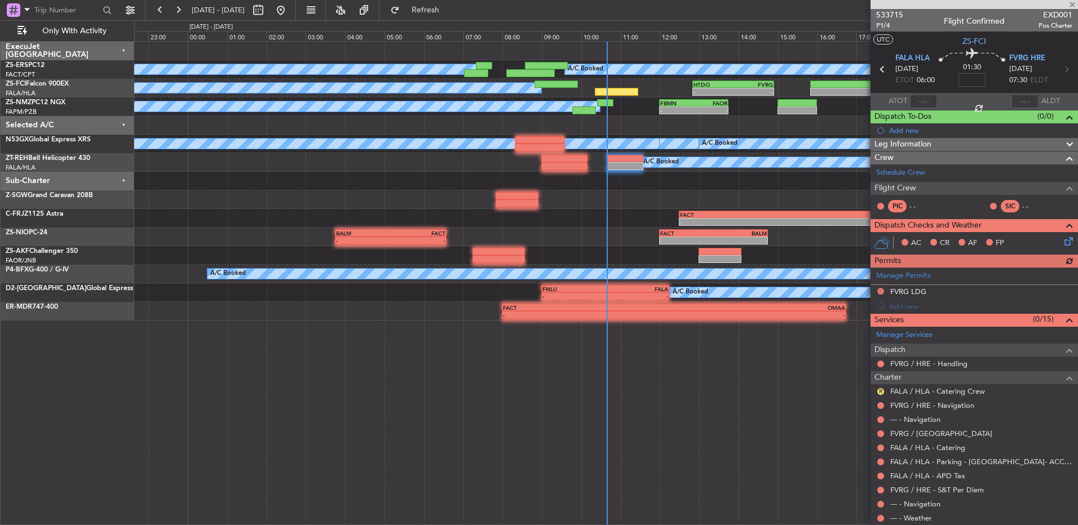
click at [765, 2] on div at bounding box center [973, 4] width 207 height 9
click at [765, 5] on span at bounding box center [1072, 5] width 11 height 10
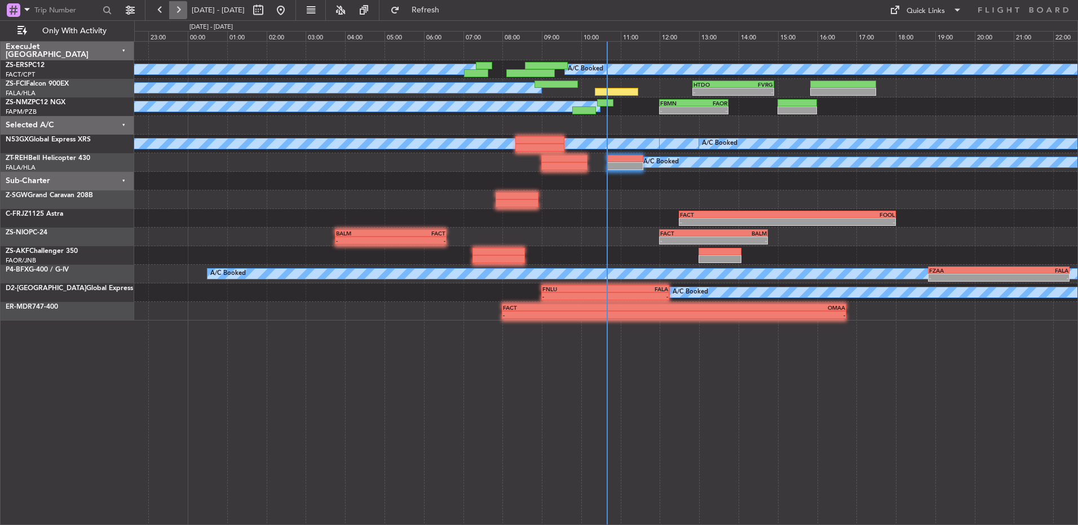
click at [182, 10] on button at bounding box center [178, 10] width 18 height 18
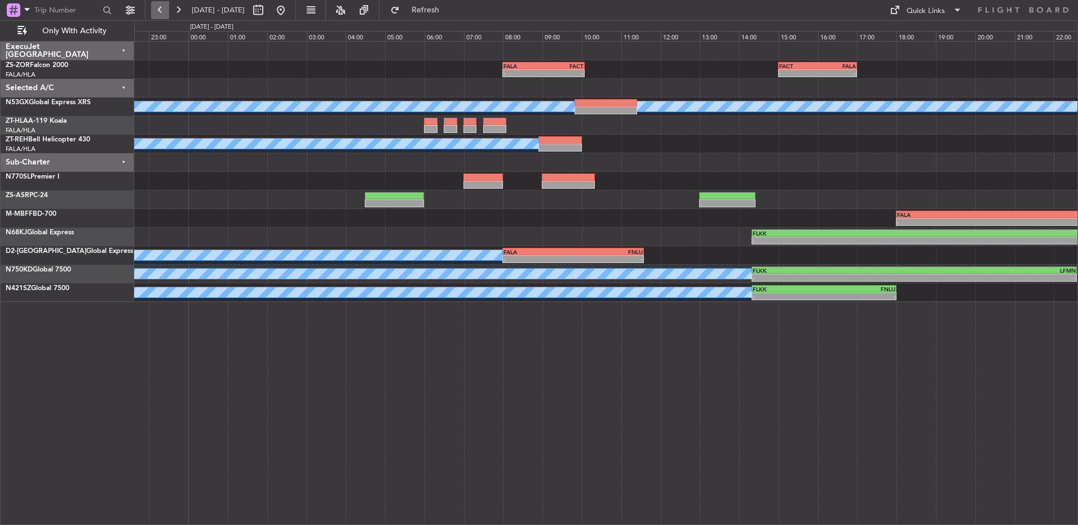
click at [157, 11] on button at bounding box center [160, 10] width 18 height 18
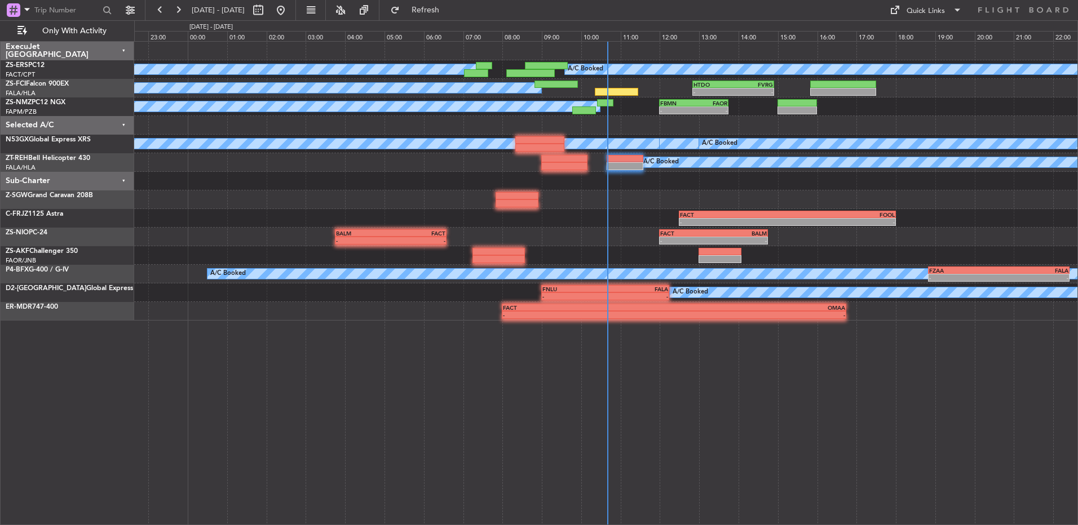
click at [174, 19] on button at bounding box center [178, 10] width 18 height 18
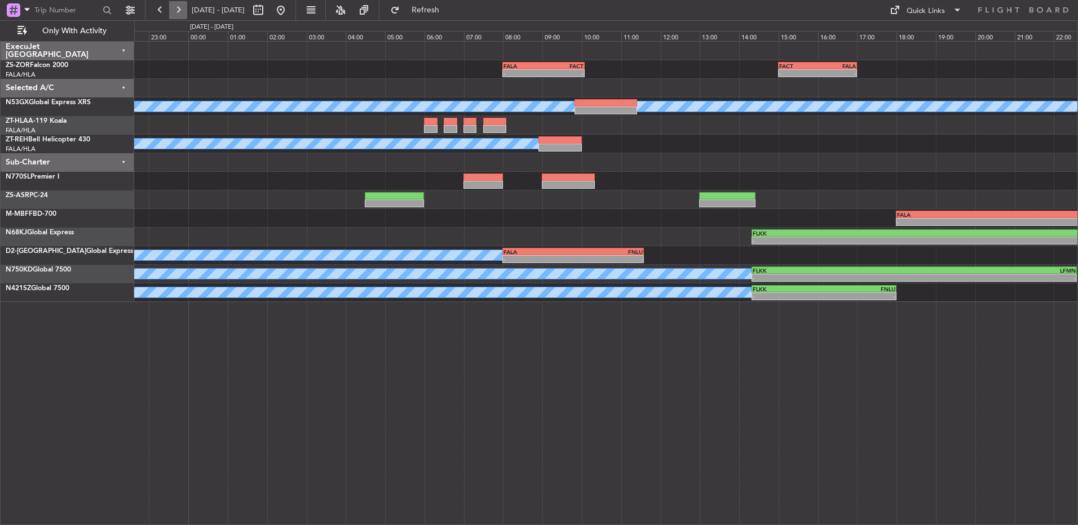
click at [183, 10] on button at bounding box center [178, 10] width 18 height 18
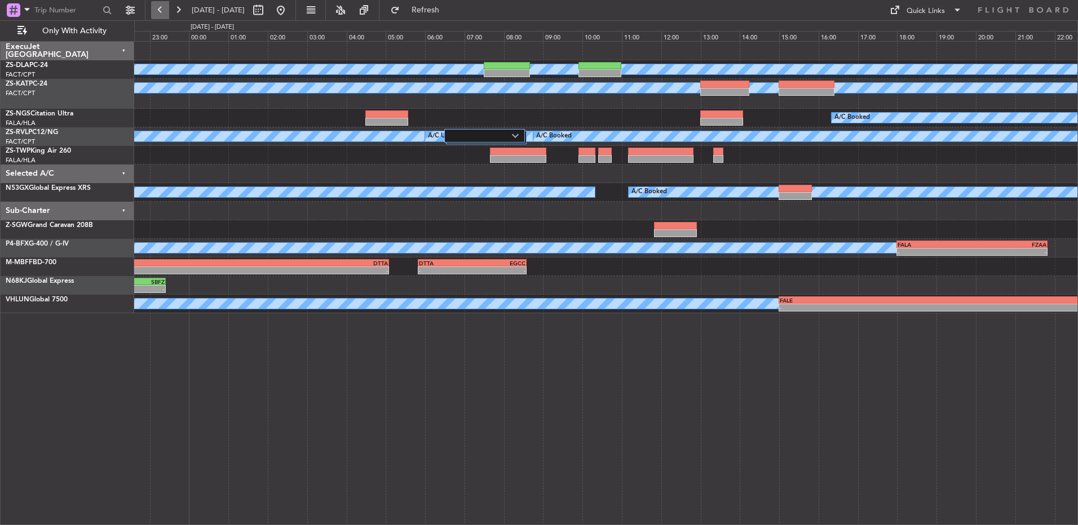
click at [166, 9] on button at bounding box center [160, 10] width 18 height 18
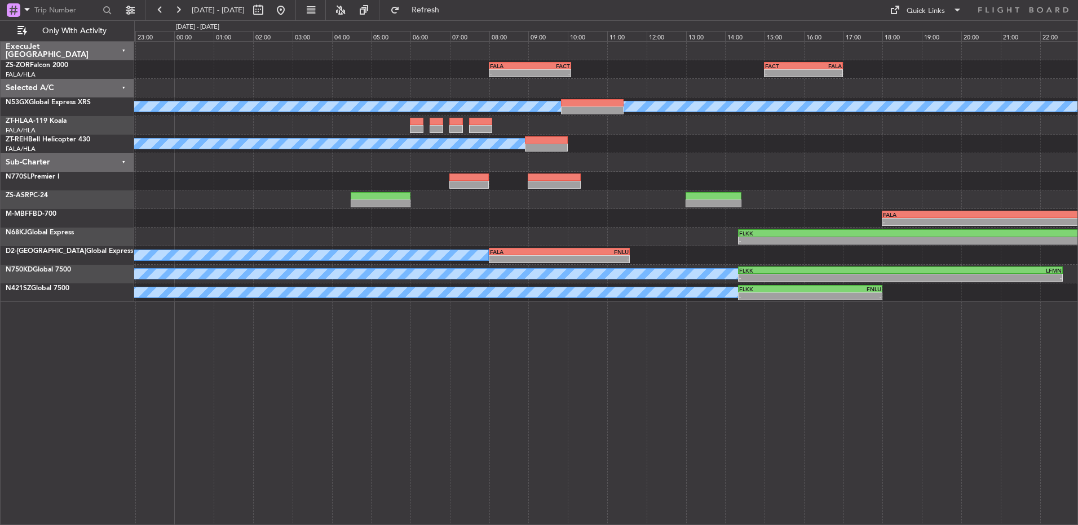
click at [147, 11] on fb-range-datepicker "[DATE] - [DATE]" at bounding box center [220, 10] width 151 height 20
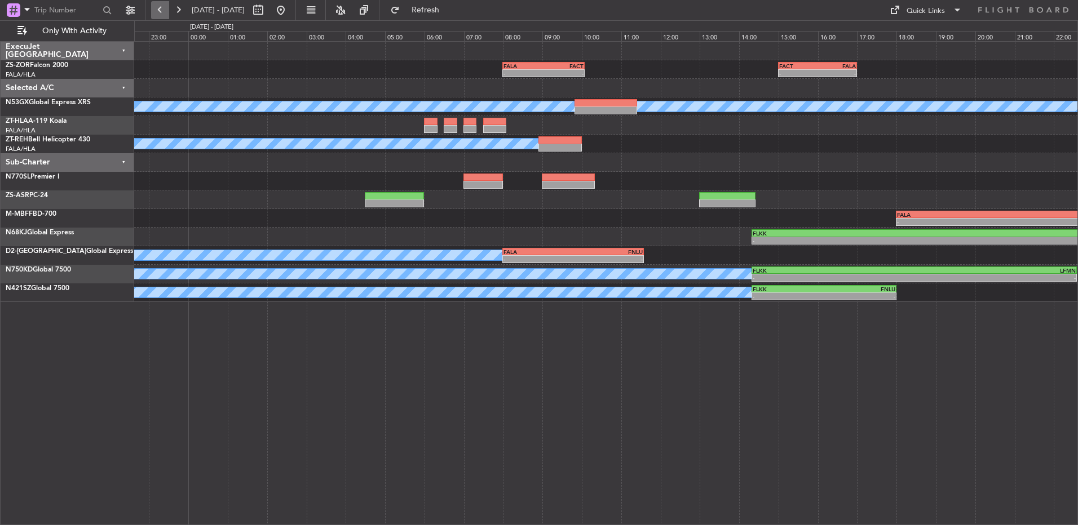
click at [158, 12] on button at bounding box center [160, 10] width 18 height 18
